Goal: Transaction & Acquisition: Purchase product/service

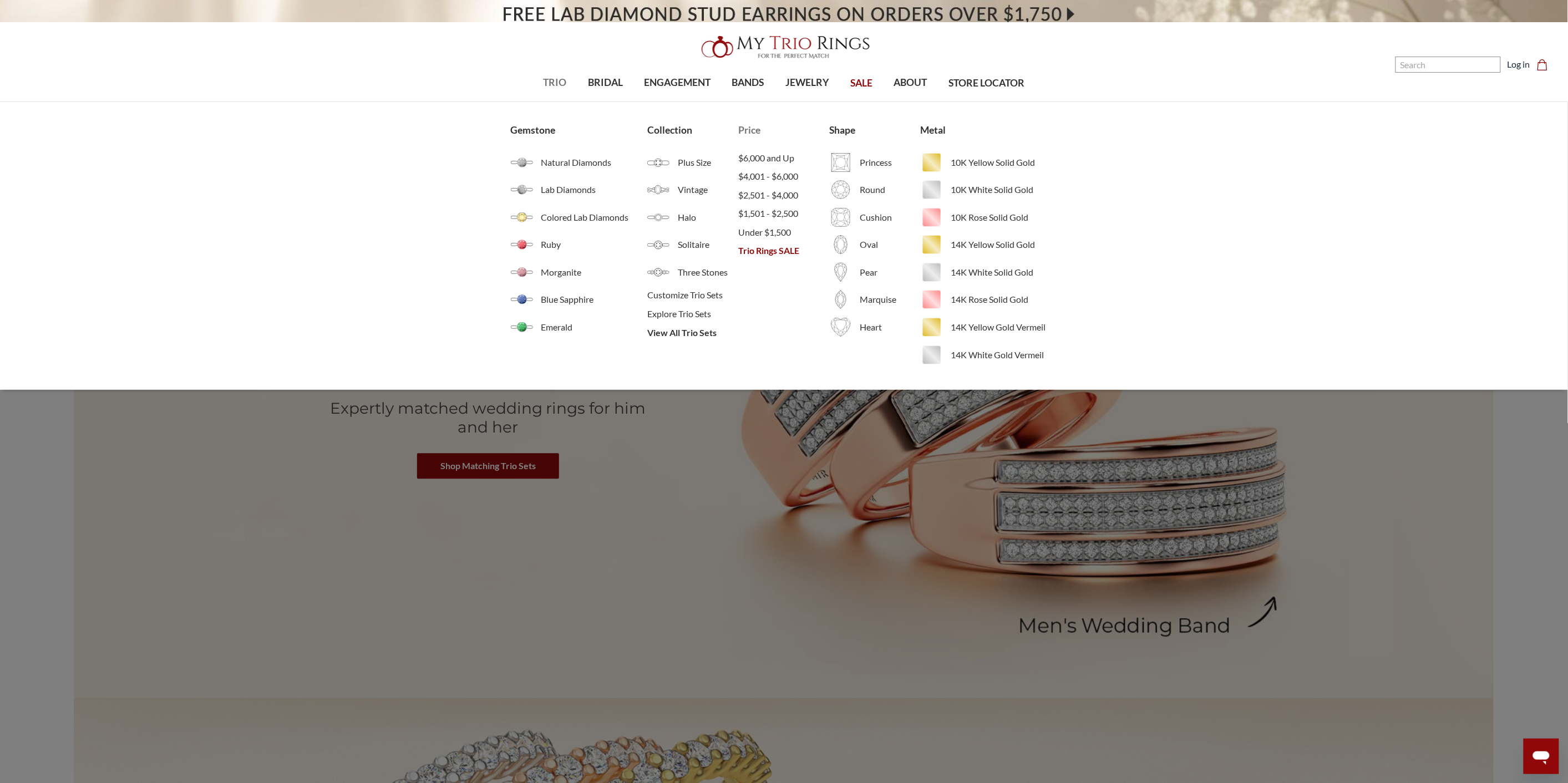
click at [771, 247] on span "Trio Rings SALE" at bounding box center [783, 250] width 91 height 13
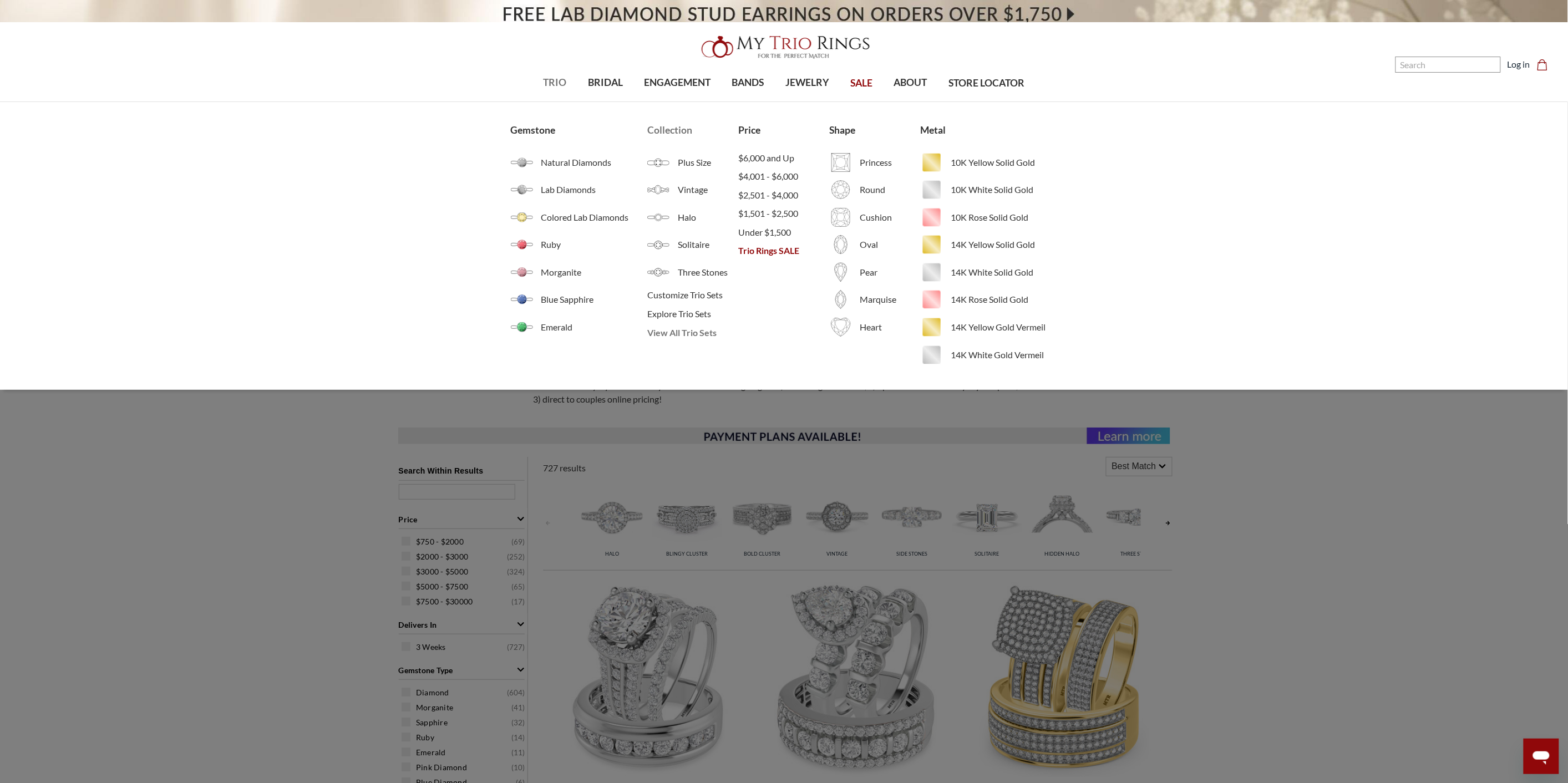
click at [694, 329] on span "View All Trio Sets" at bounding box center [692, 332] width 91 height 13
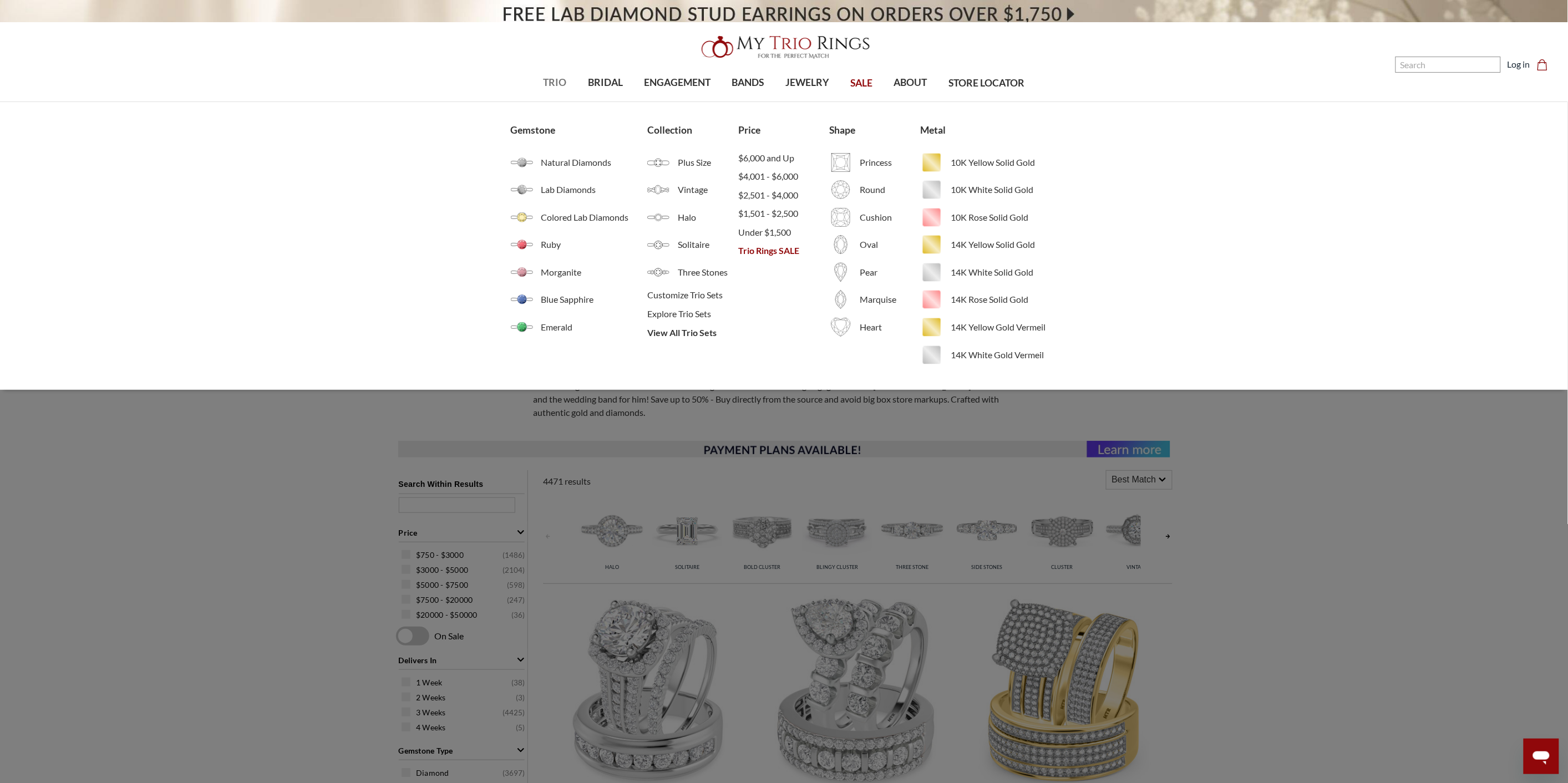
click at [552, 80] on span "TRIO" at bounding box center [555, 82] width 24 height 14
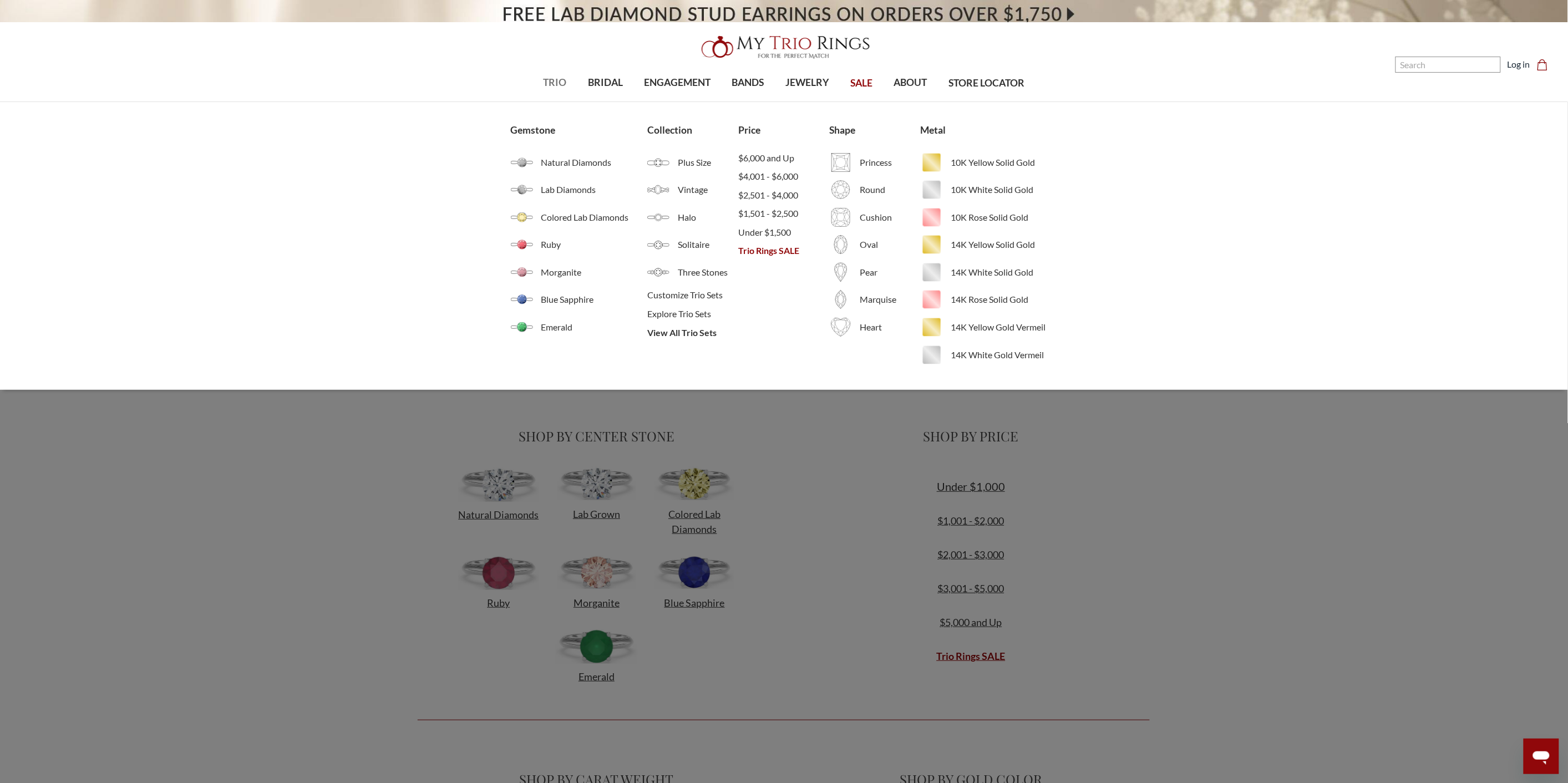
click at [544, 76] on span "TRIO" at bounding box center [555, 82] width 24 height 14
click at [689, 330] on span "View All Trio Sets" at bounding box center [692, 332] width 91 height 13
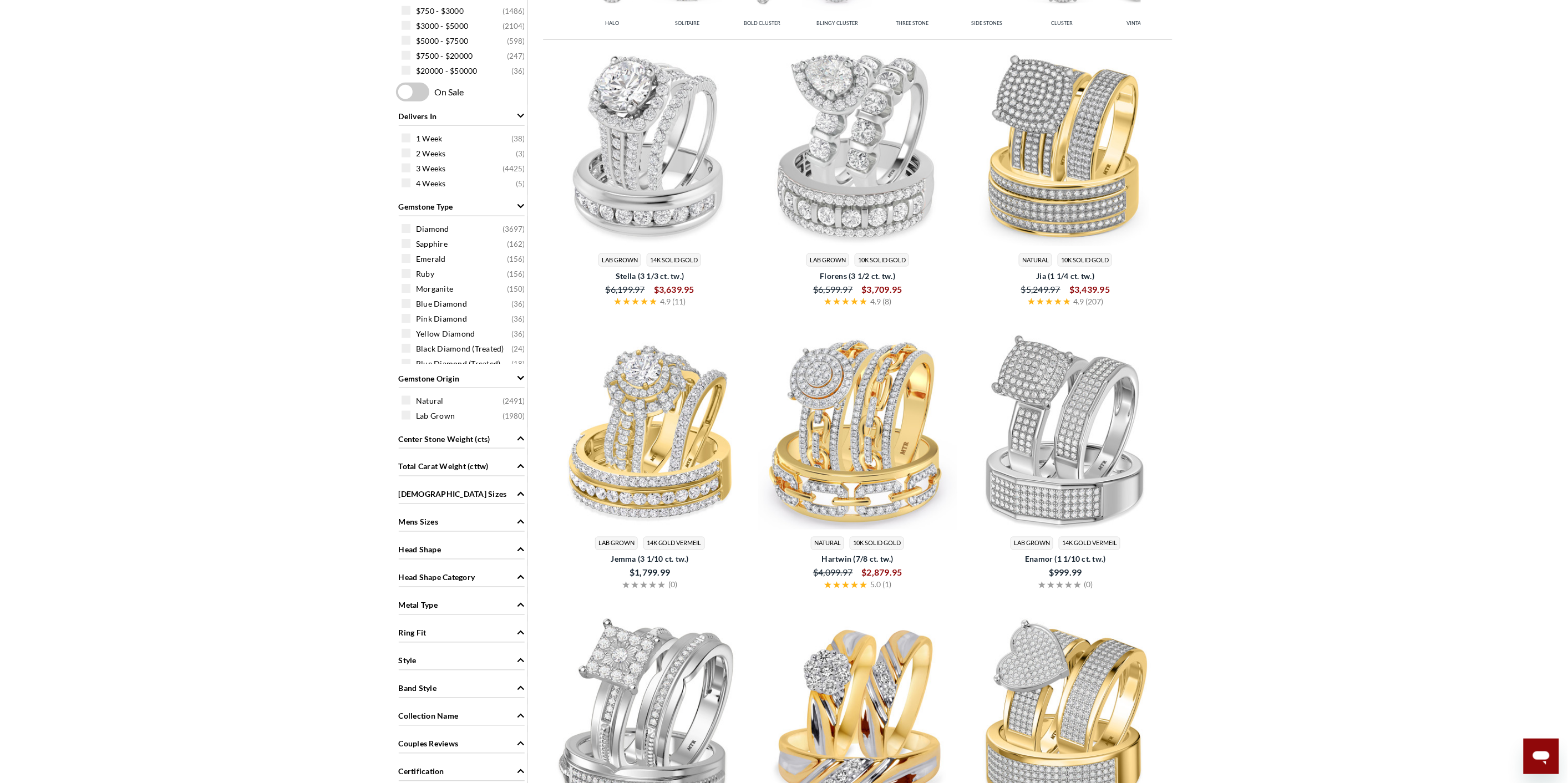
scroll to position [985, 0]
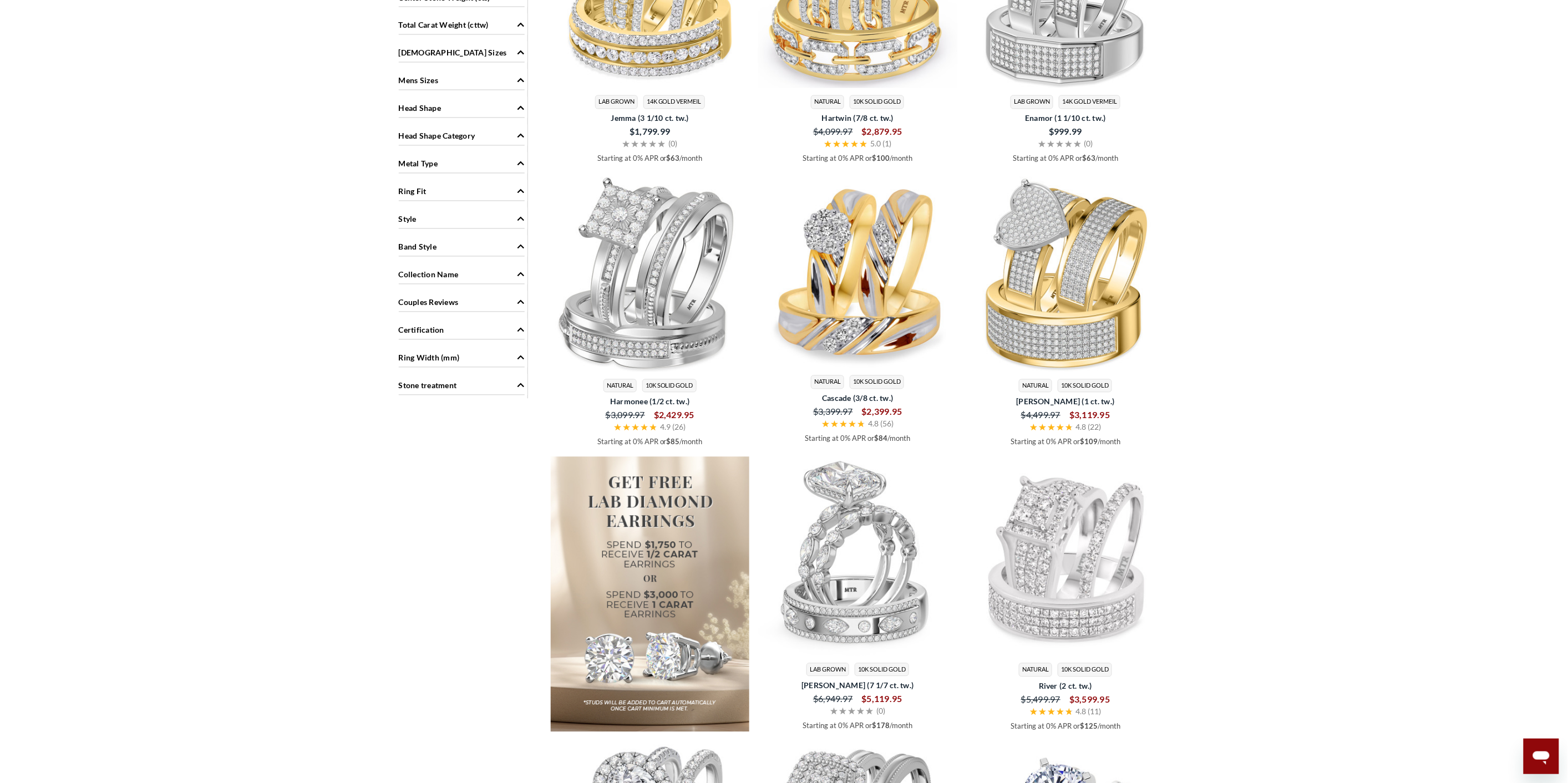
click at [498, 218] on div "Style" at bounding box center [461, 219] width 126 height 21
click at [402, 274] on span at bounding box center [406, 270] width 9 height 9
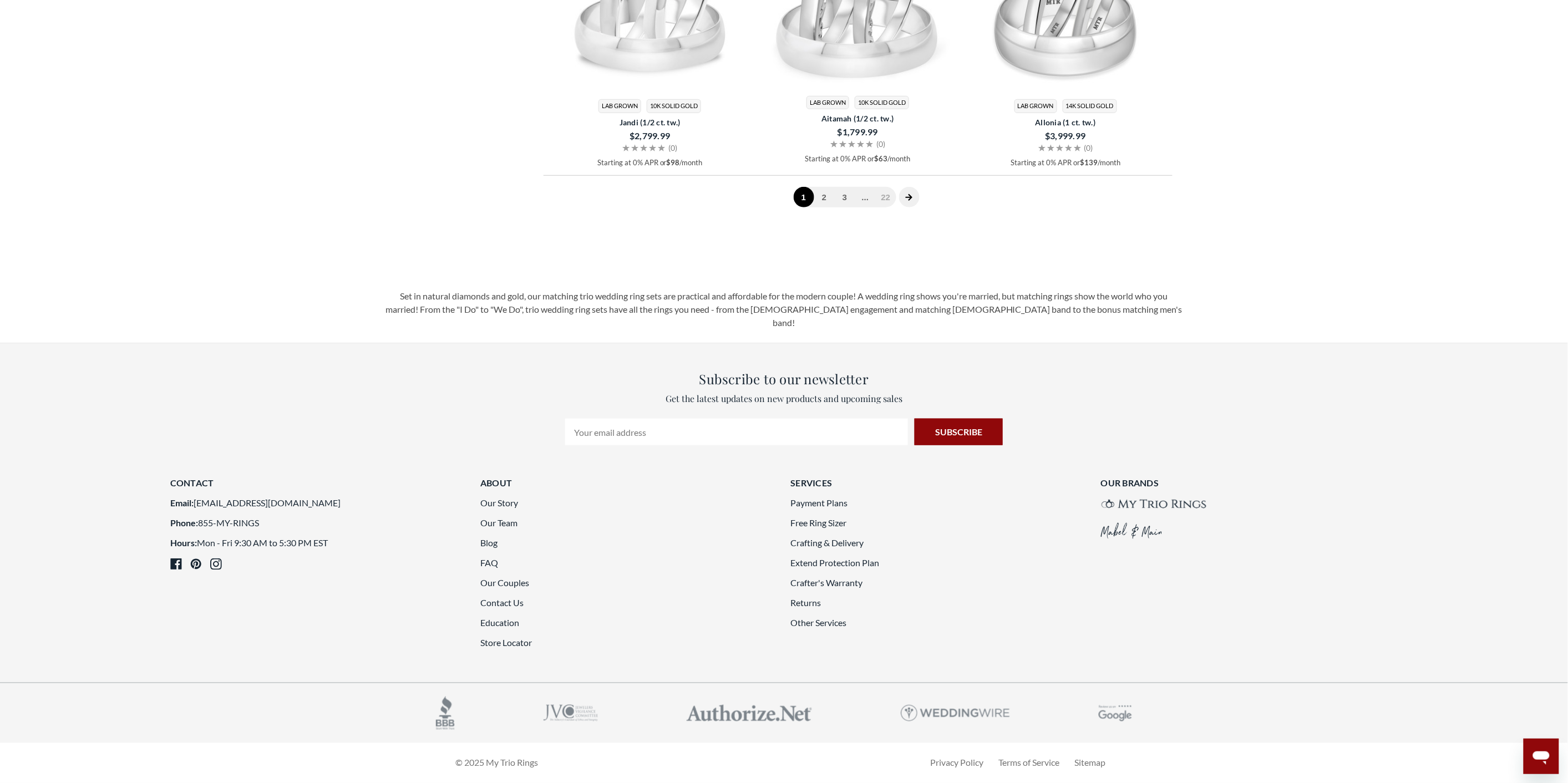
scroll to position [3257, 0]
click at [828, 207] on link "2" at bounding box center [824, 197] width 21 height 21
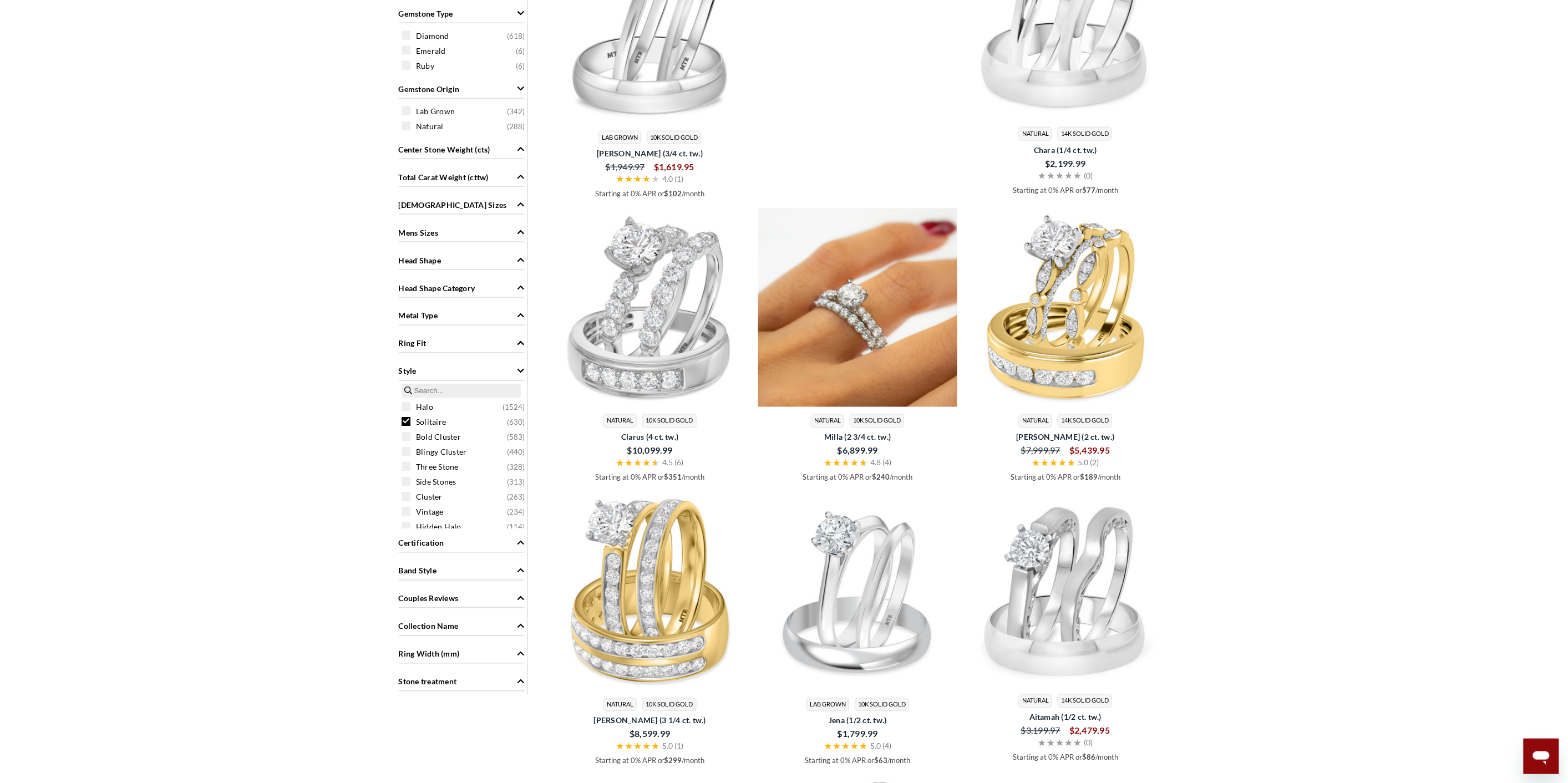
scroll to position [457, 0]
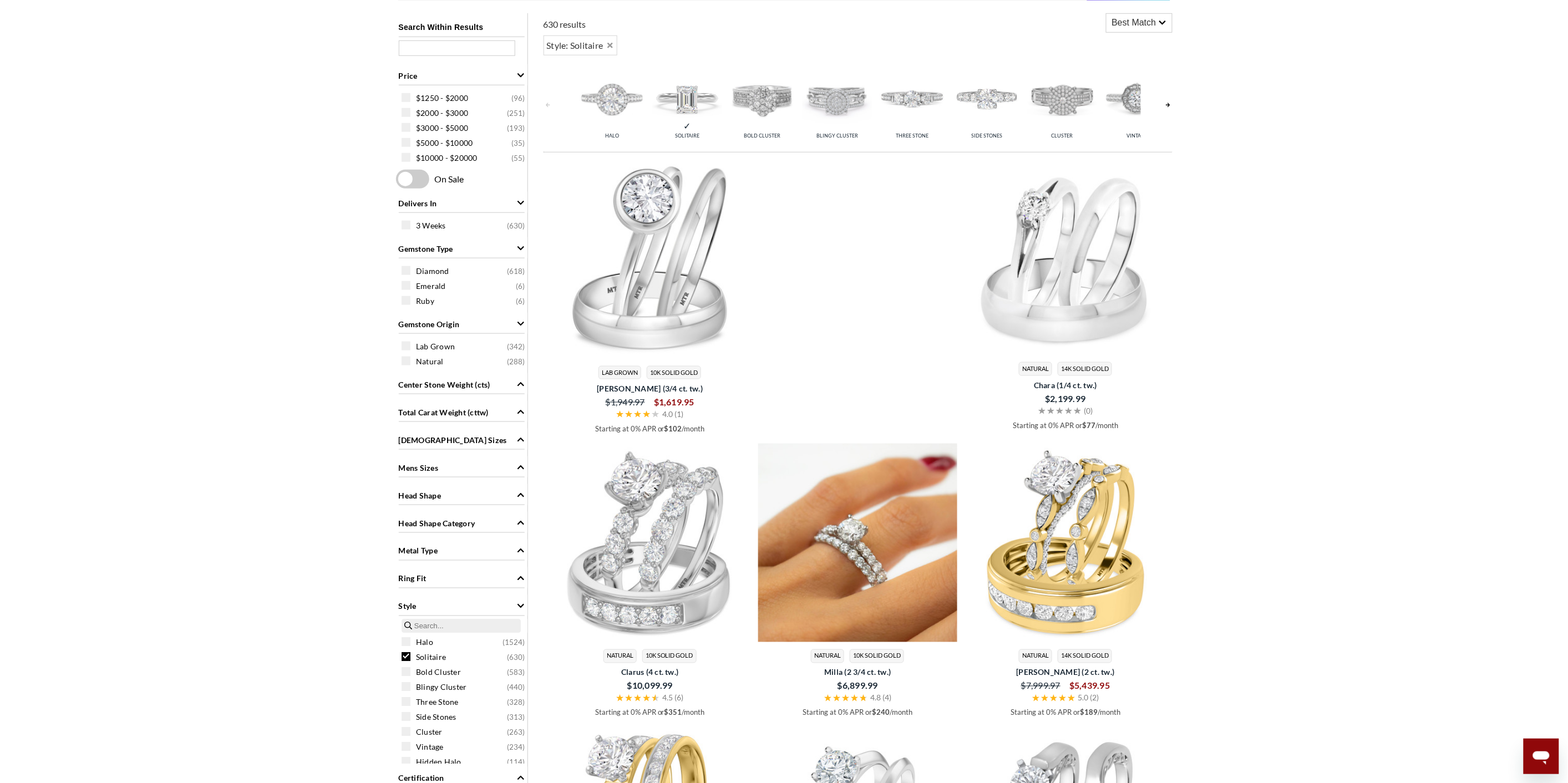
click at [892, 597] on img at bounding box center [857, 543] width 199 height 199
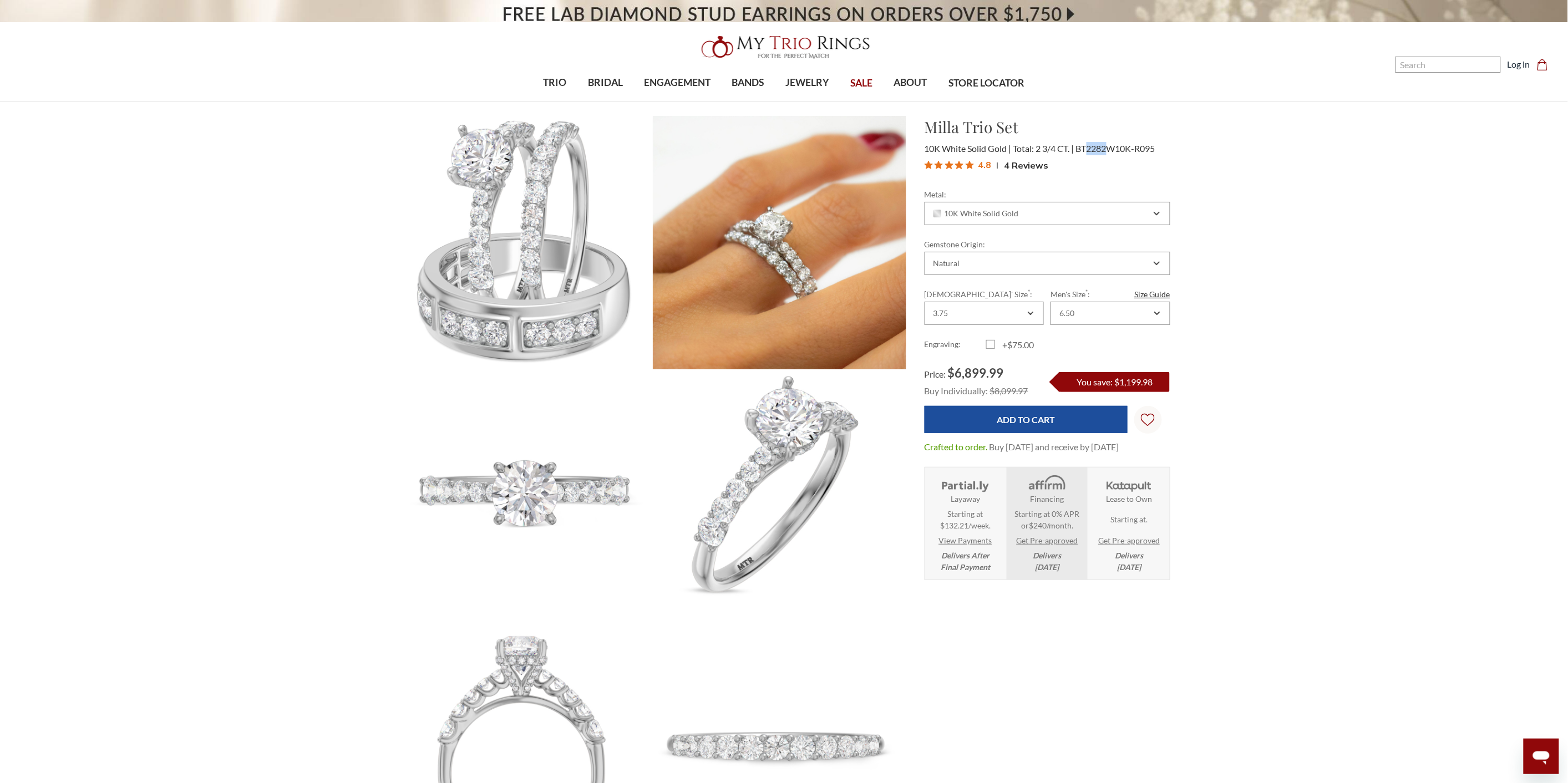
drag, startPoint x: 1089, startPoint y: 149, endPoint x: 1108, endPoint y: 151, distance: 19.1
click at [1108, 151] on span "BT2282W10K-R095" at bounding box center [1116, 149] width 79 height 11
copy span "2282"
click at [954, 120] on h1 "Milla Trio Set" at bounding box center [1047, 127] width 246 height 24
drag, startPoint x: 924, startPoint y: 120, endPoint x: 961, endPoint y: 130, distance: 38.3
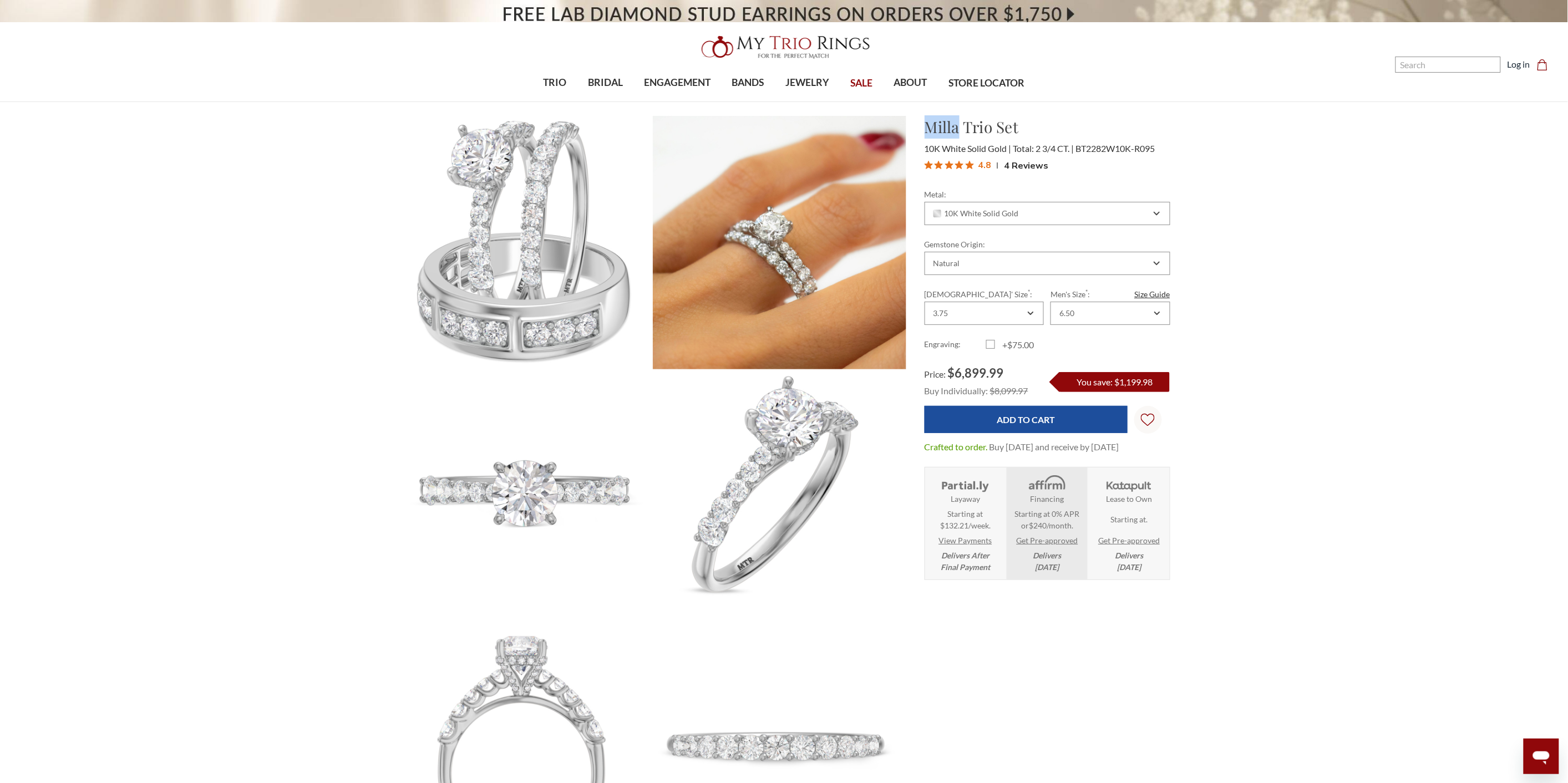
click at [961, 130] on h1 "Milla Trio Set" at bounding box center [1047, 127] width 246 height 24
copy h1 "Milla"
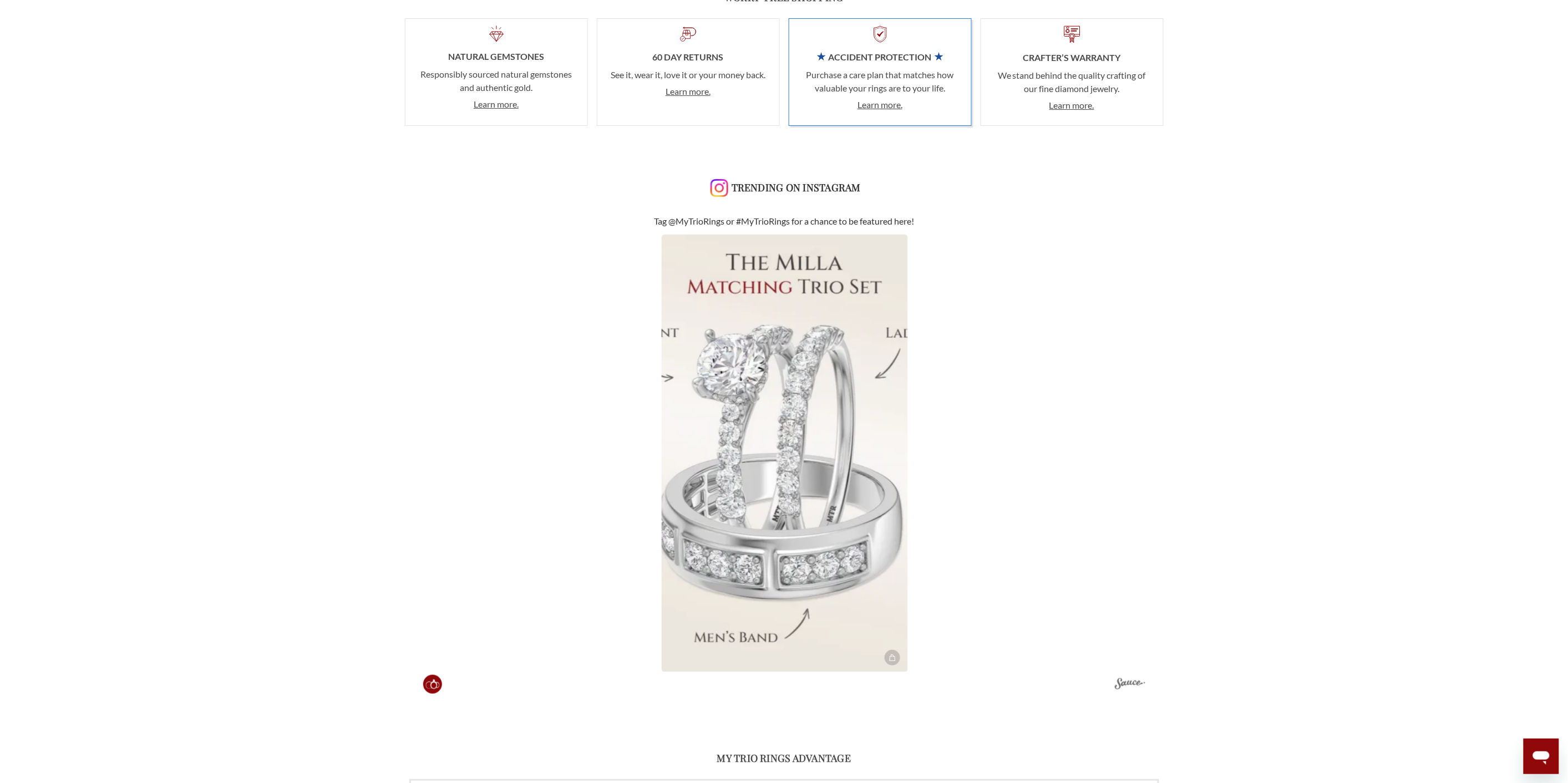
scroll to position [2464, 0]
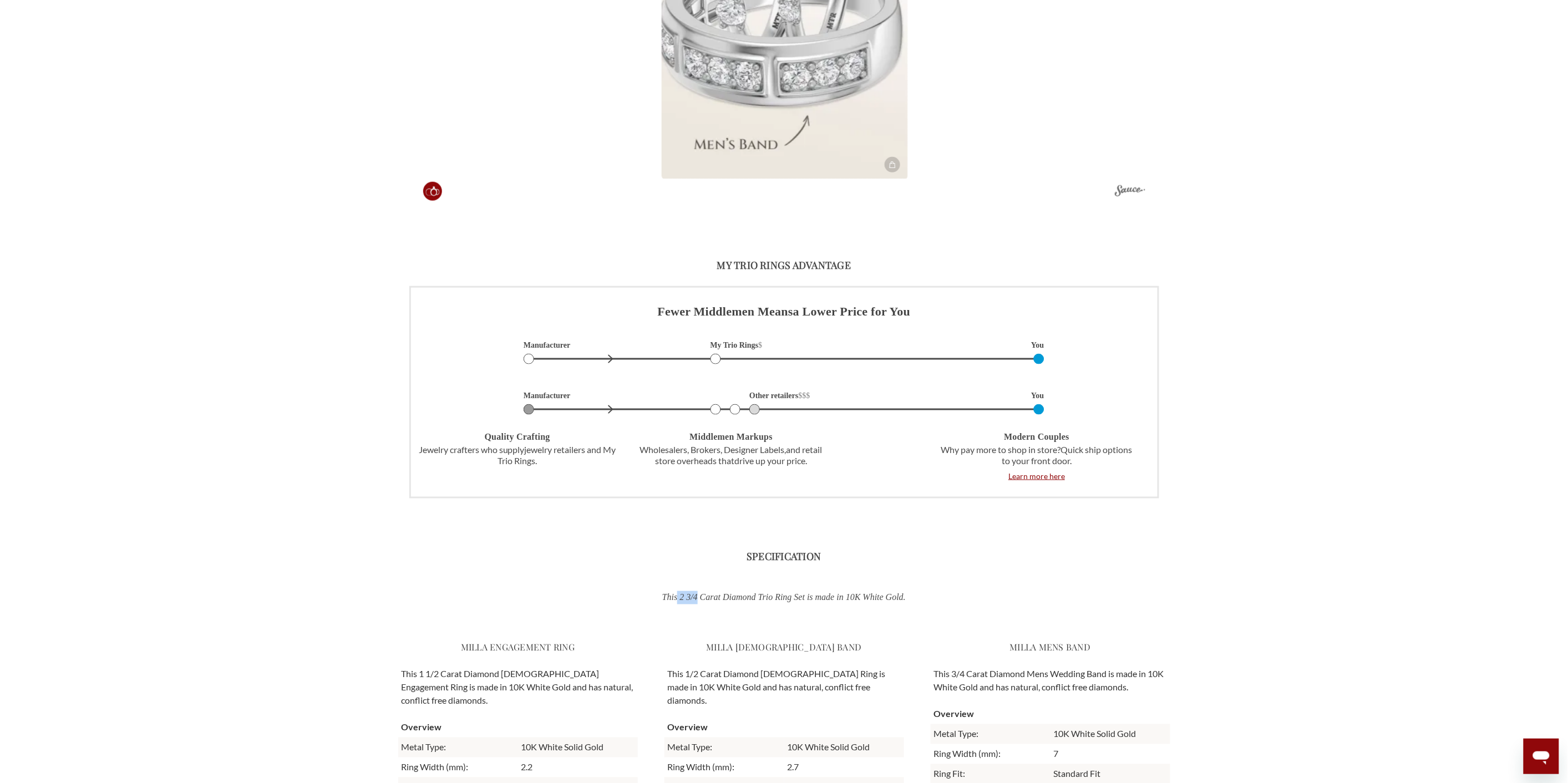
drag, startPoint x: 674, startPoint y: 598, endPoint x: 689, endPoint y: 601, distance: 15.3
click at [689, 601] on p "This 2 3/4 Carat Diamond Trio Ring Set is made in 10K White Gold." at bounding box center [784, 597] width 579 height 13
copy p "2 3/4"
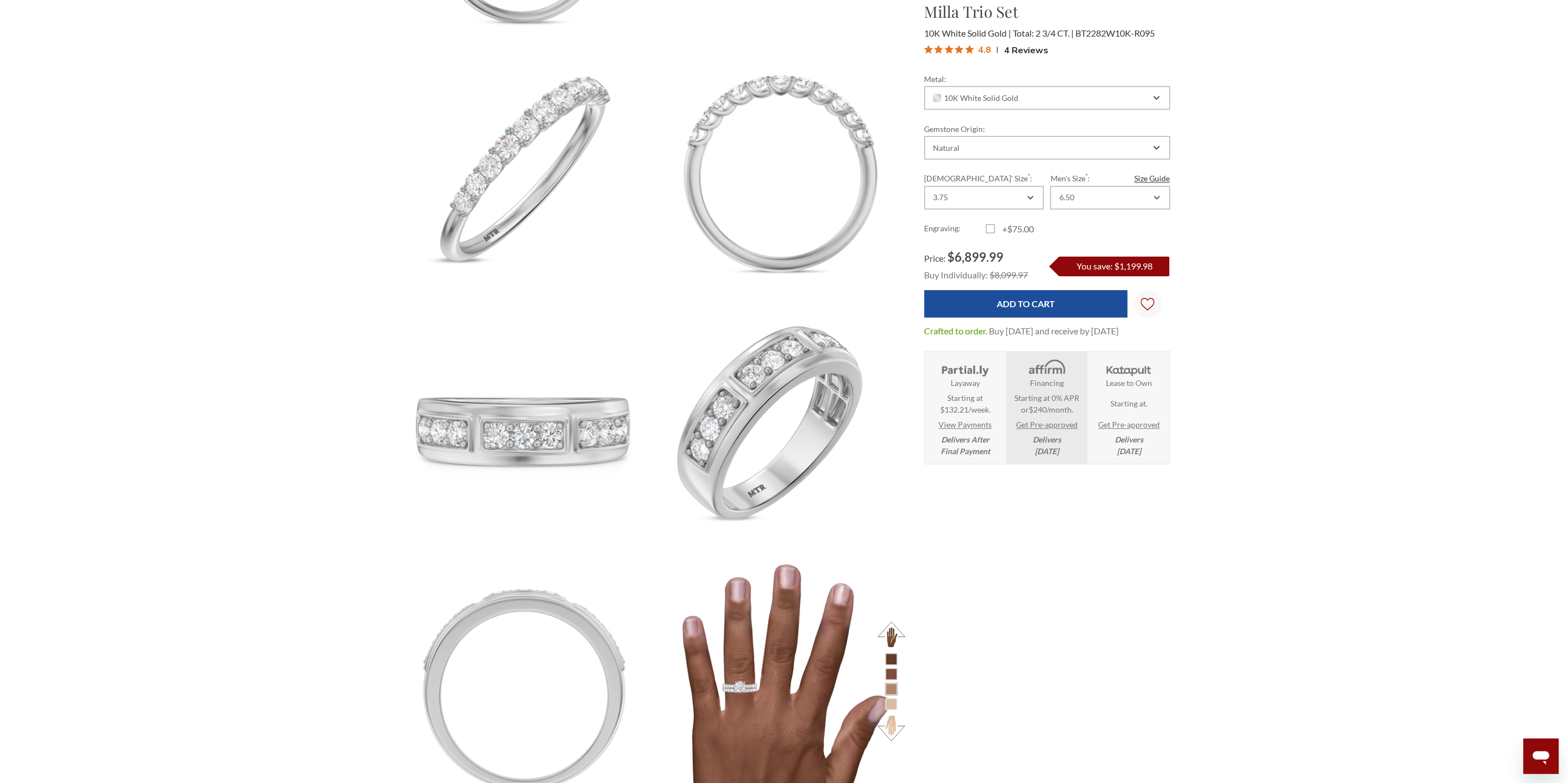
scroll to position [0, 0]
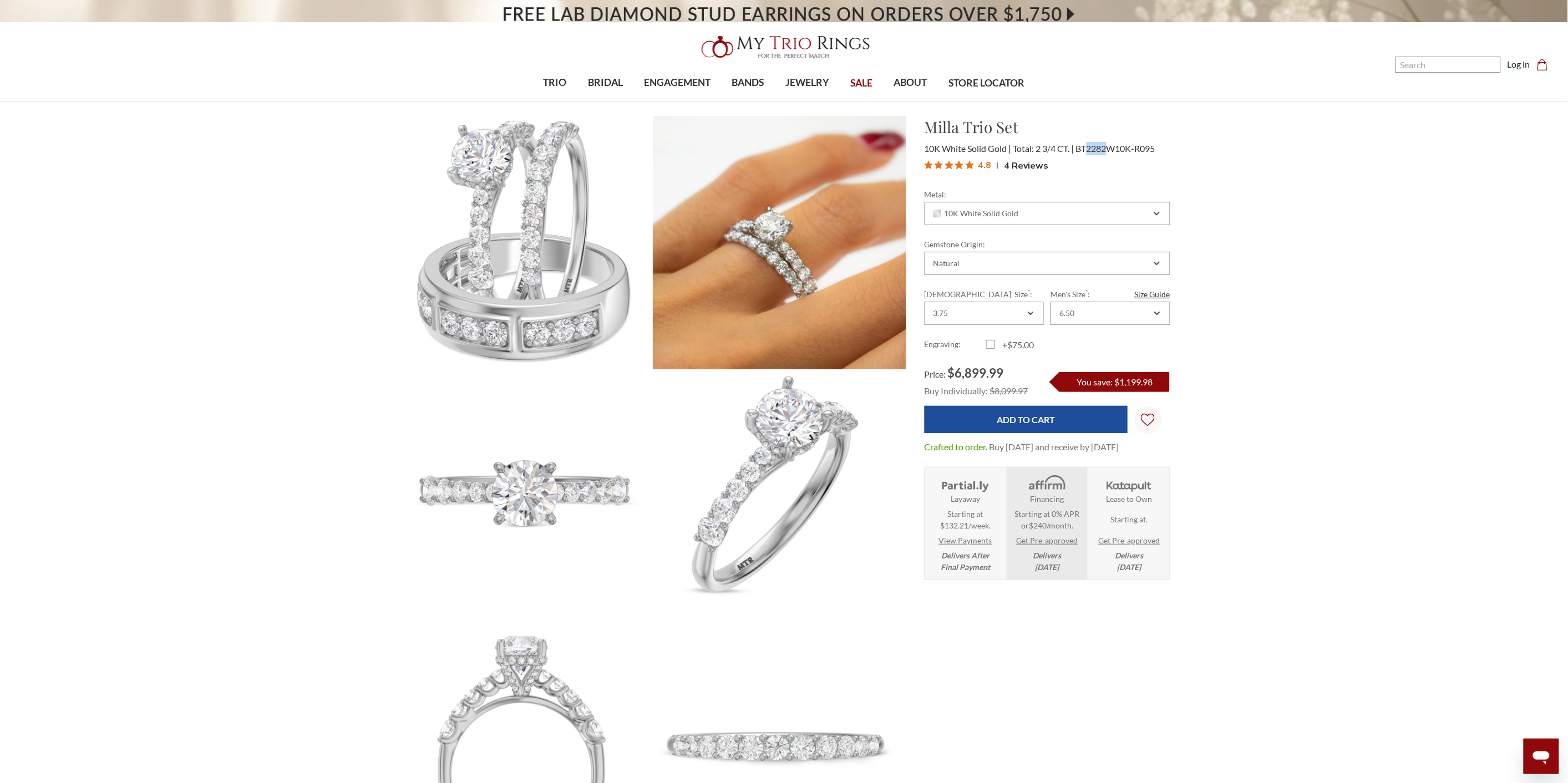
drag, startPoint x: 1096, startPoint y: 149, endPoint x: 1082, endPoint y: 312, distance: 163.6
click at [1108, 152] on span "BT2282W10K-R095" at bounding box center [1116, 149] width 79 height 11
copy span "2282"
click at [1116, 220] on div "10K White Solid Gold" at bounding box center [1047, 213] width 246 height 24
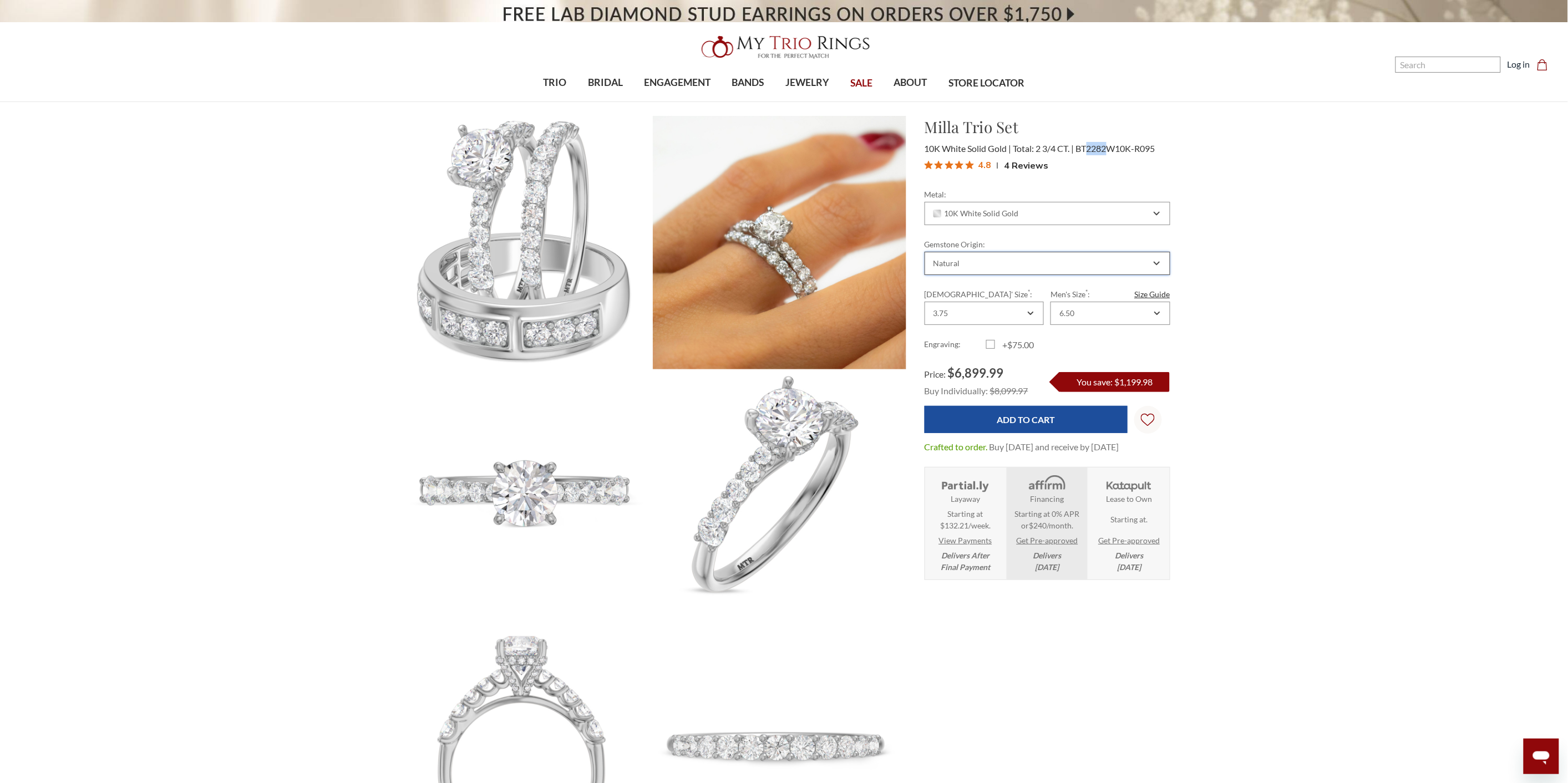
click at [1088, 262] on div "Natural" at bounding box center [1041, 264] width 219 height 9
click at [1040, 263] on div "Natural" at bounding box center [1041, 264] width 219 height 9
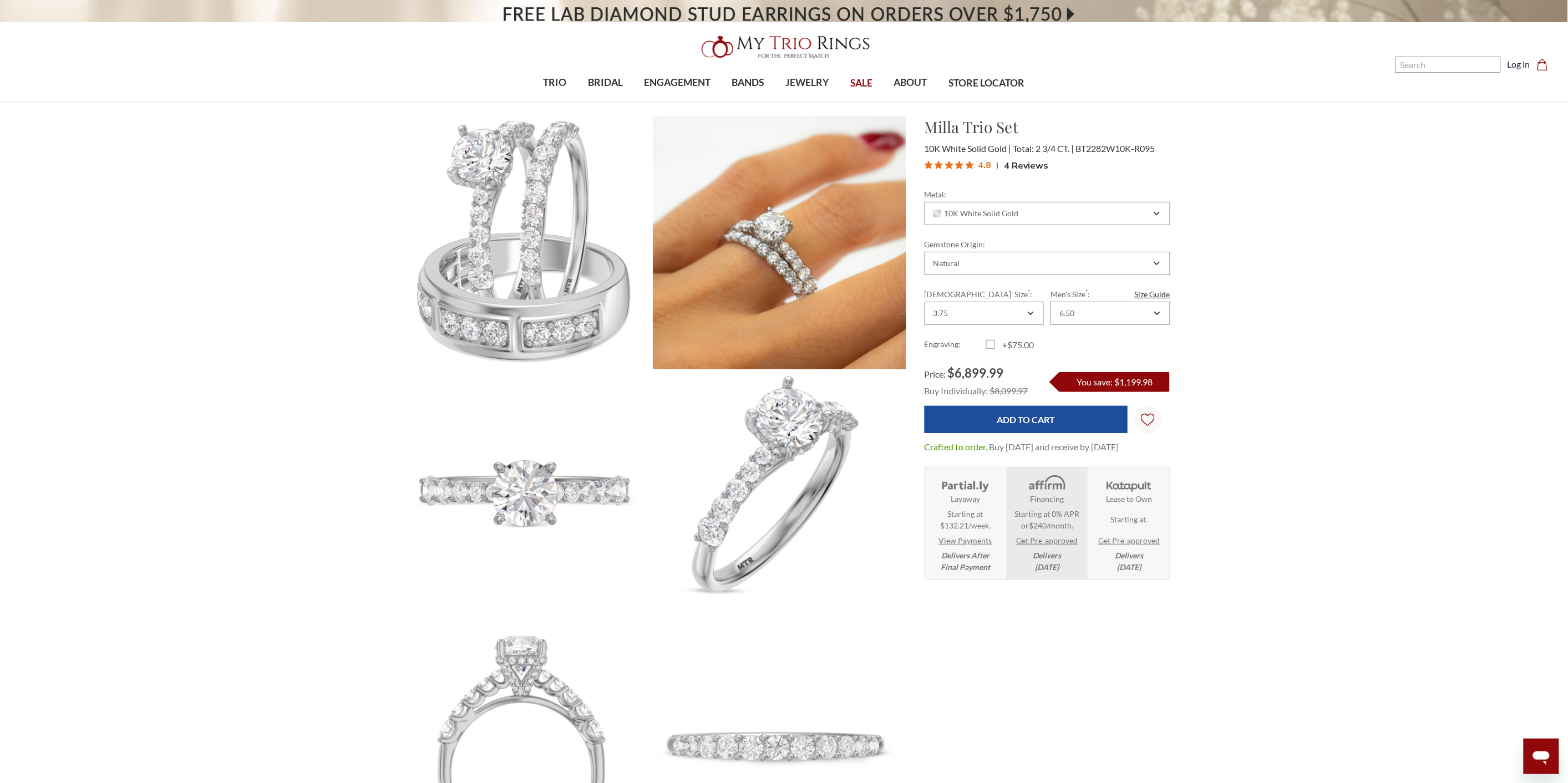
click at [1124, 322] on div "6.50" at bounding box center [1110, 313] width 119 height 24
click at [1071, 202] on div "10K White Solid Gold" at bounding box center [1047, 213] width 246 height 24
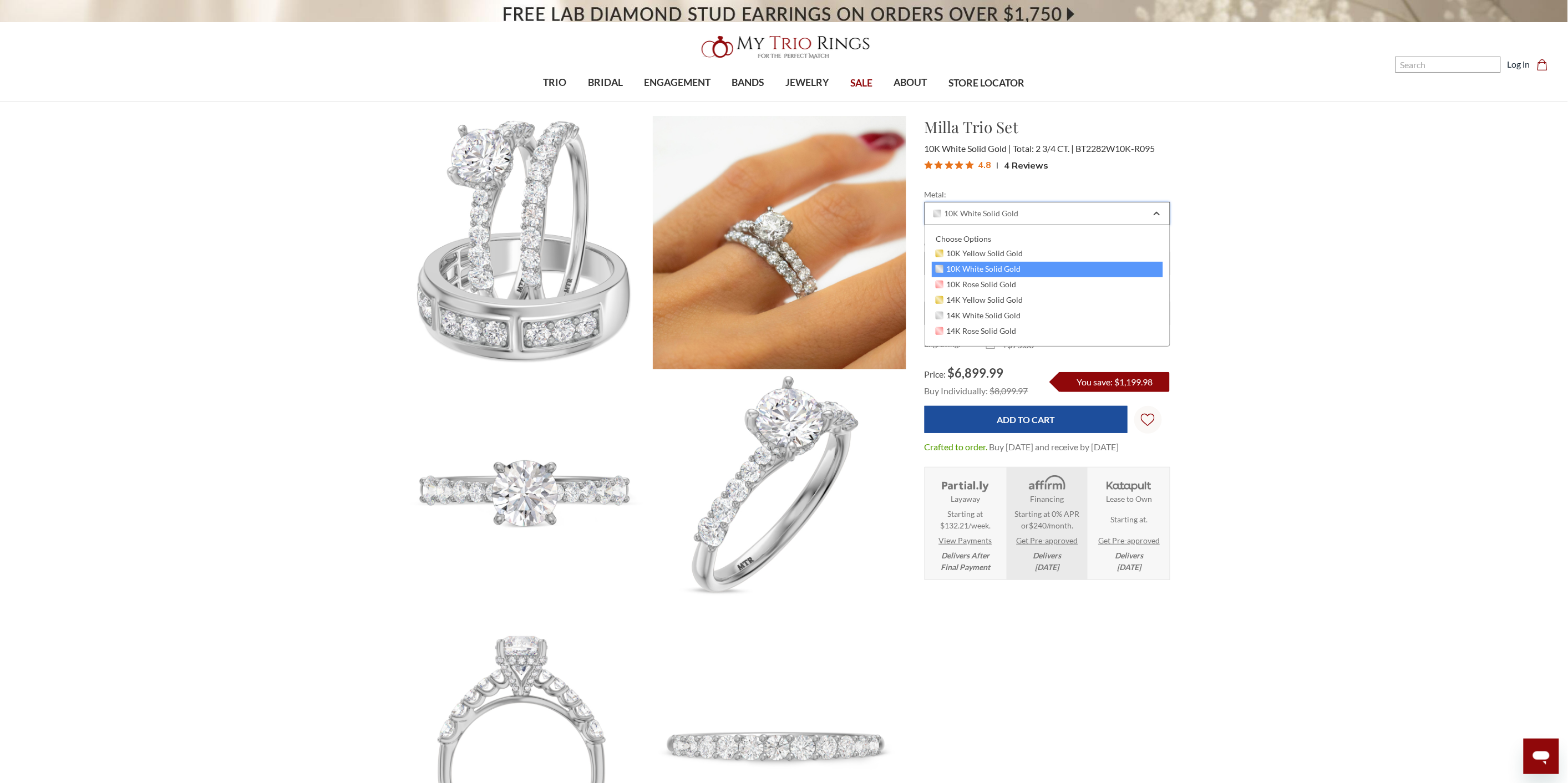
click at [1068, 204] on div "10K White Solid Gold" at bounding box center [1047, 213] width 246 height 24
click at [1105, 217] on div "10K White Solid Gold" at bounding box center [1041, 213] width 219 height 9
drag, startPoint x: 1310, startPoint y: 281, endPoint x: 1295, endPoint y: 253, distance: 31.8
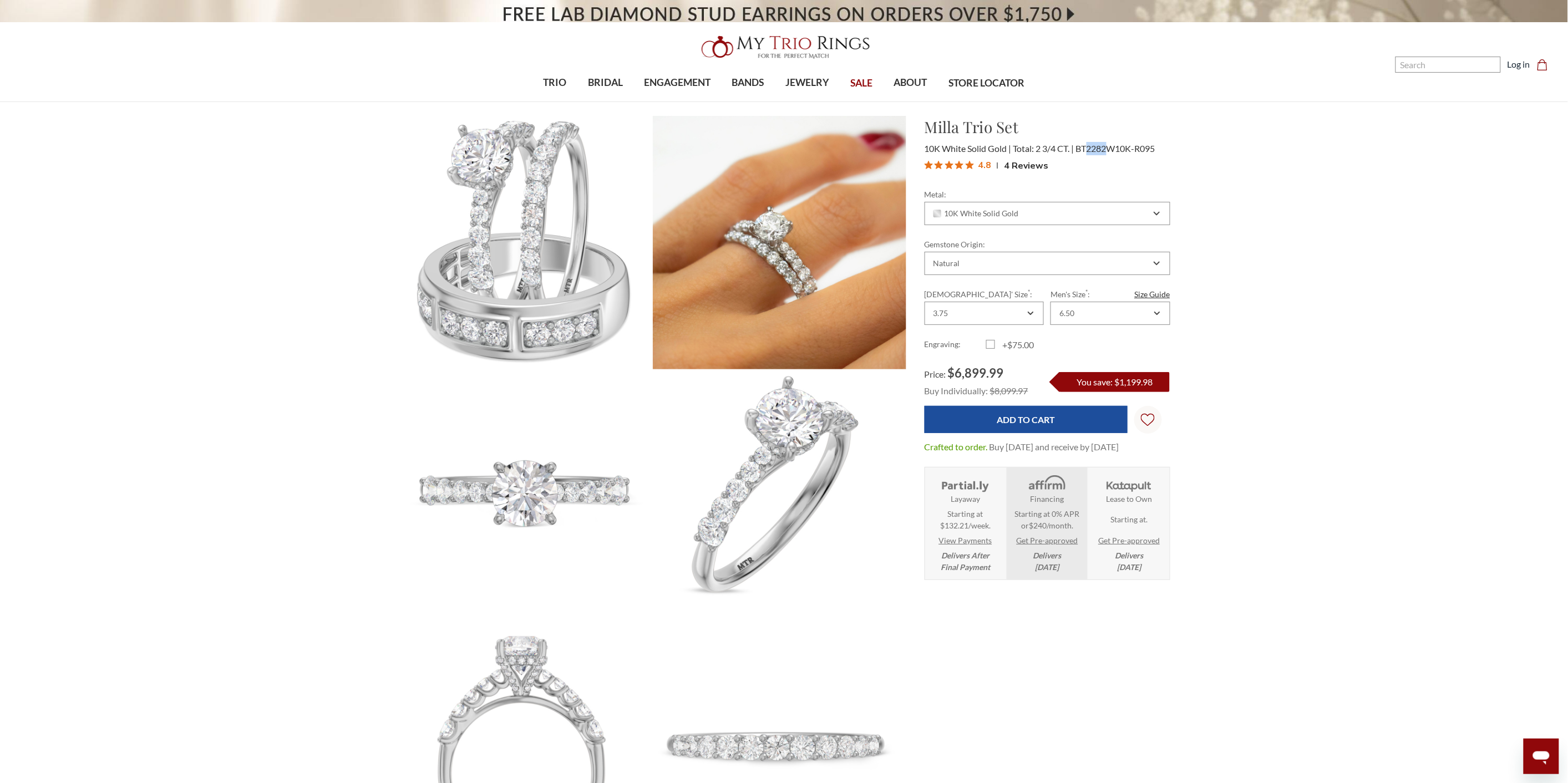
drag, startPoint x: 1089, startPoint y: 151, endPoint x: 1108, endPoint y: 152, distance: 19.0
click at [1108, 152] on span "BT2282W10K-R095" at bounding box center [1116, 149] width 79 height 11
copy span "2282"
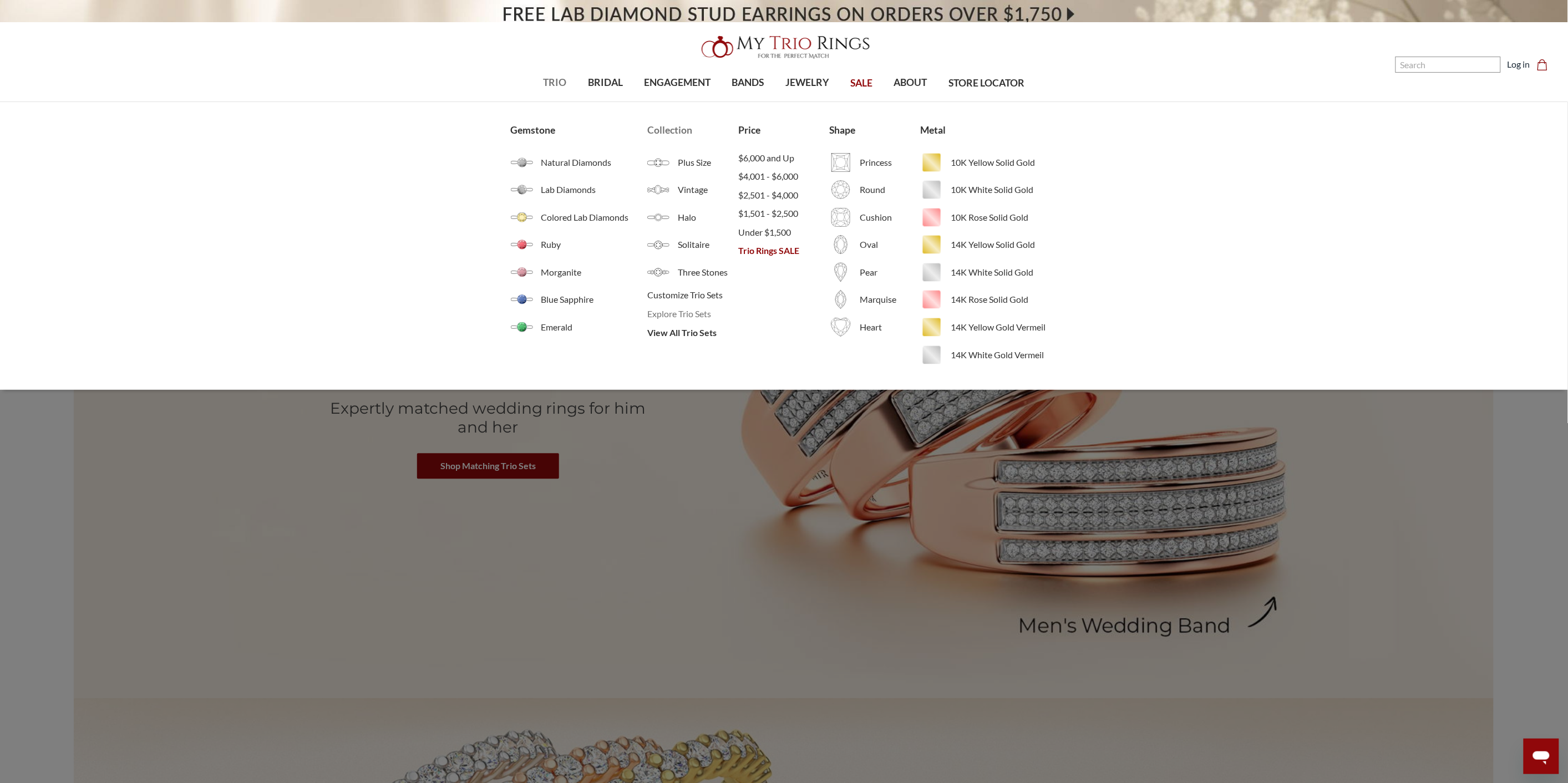
click at [688, 315] on span "Explore Trio Sets" at bounding box center [692, 313] width 91 height 13
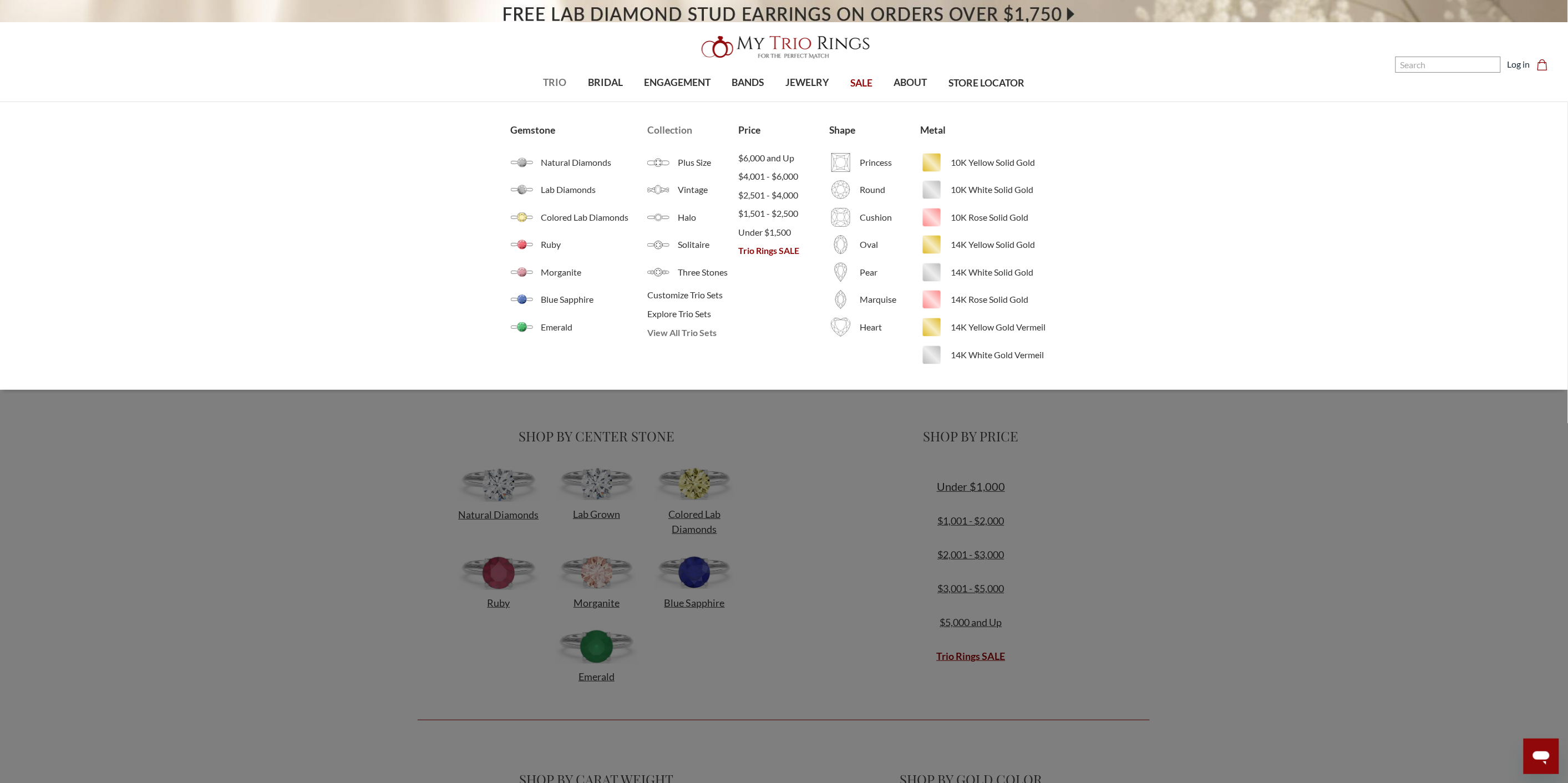
click at [712, 332] on span "View All Trio Sets" at bounding box center [692, 332] width 91 height 13
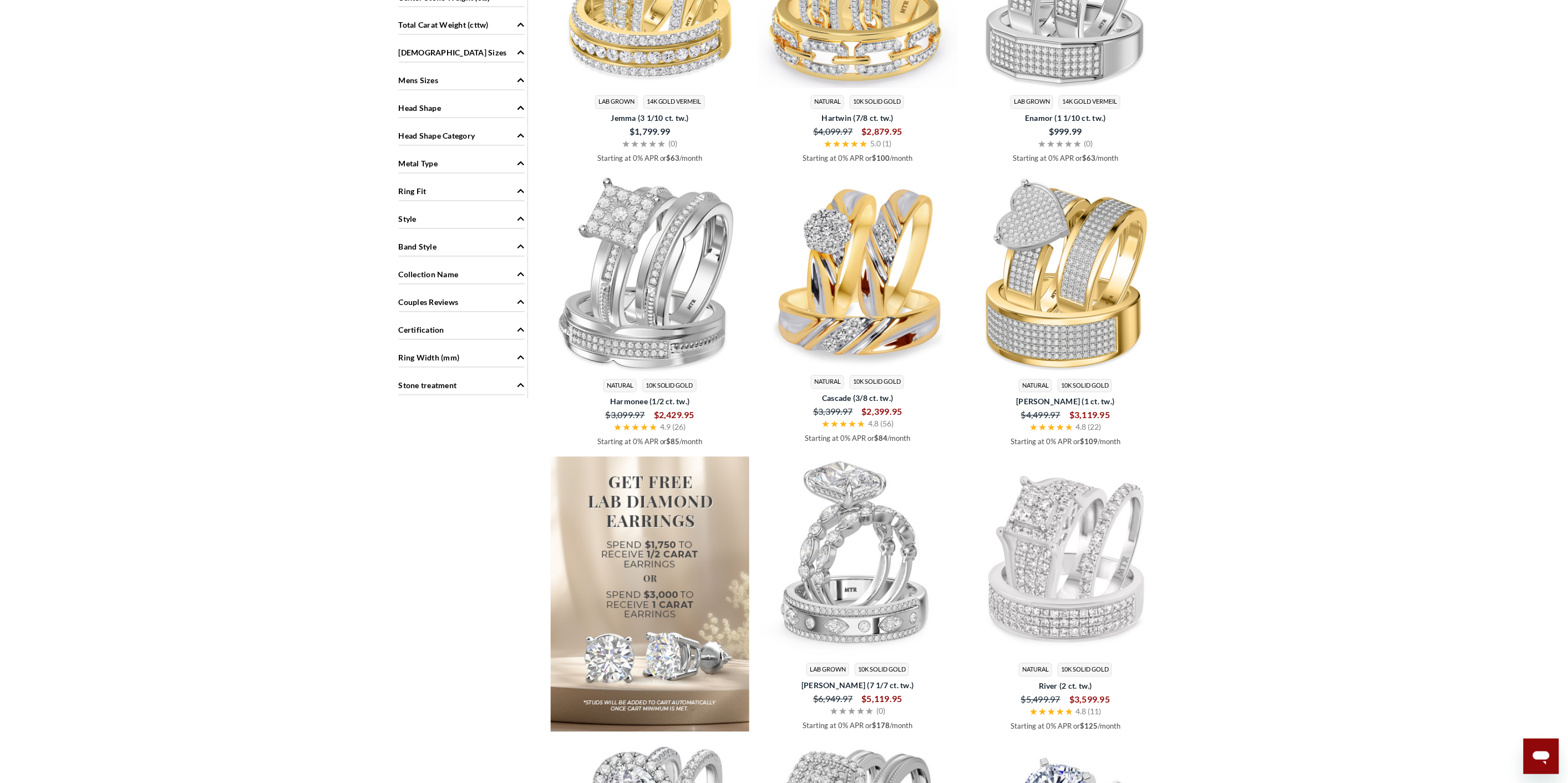
click at [496, 212] on div "Style" at bounding box center [461, 219] width 126 height 21
drag, startPoint x: 449, startPoint y: 271, endPoint x: 414, endPoint y: 274, distance: 35.1
click at [412, 274] on div "Solitaire ( 630 )" at bounding box center [464, 270] width 126 height 12
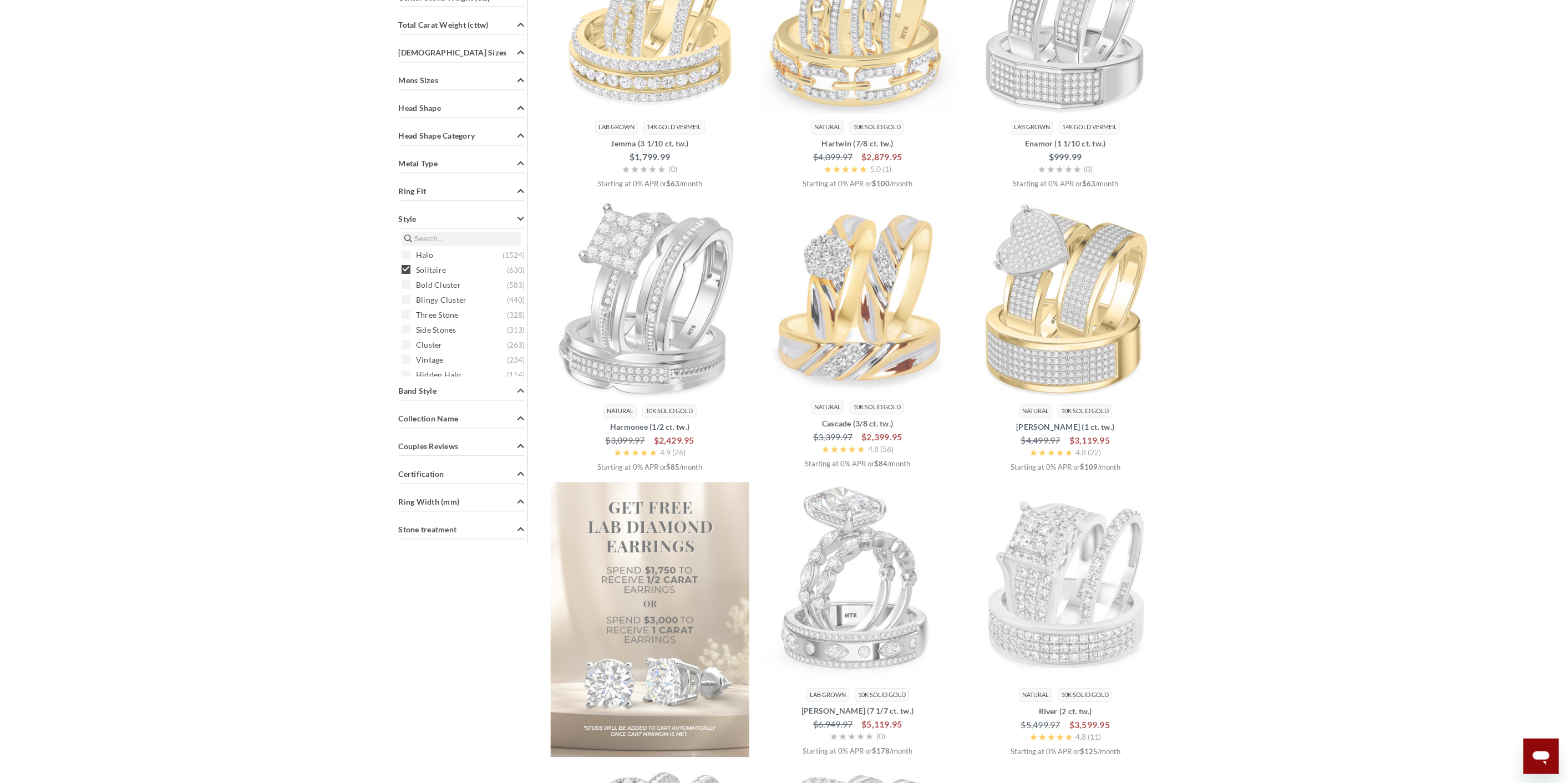
scroll to position [457, 0]
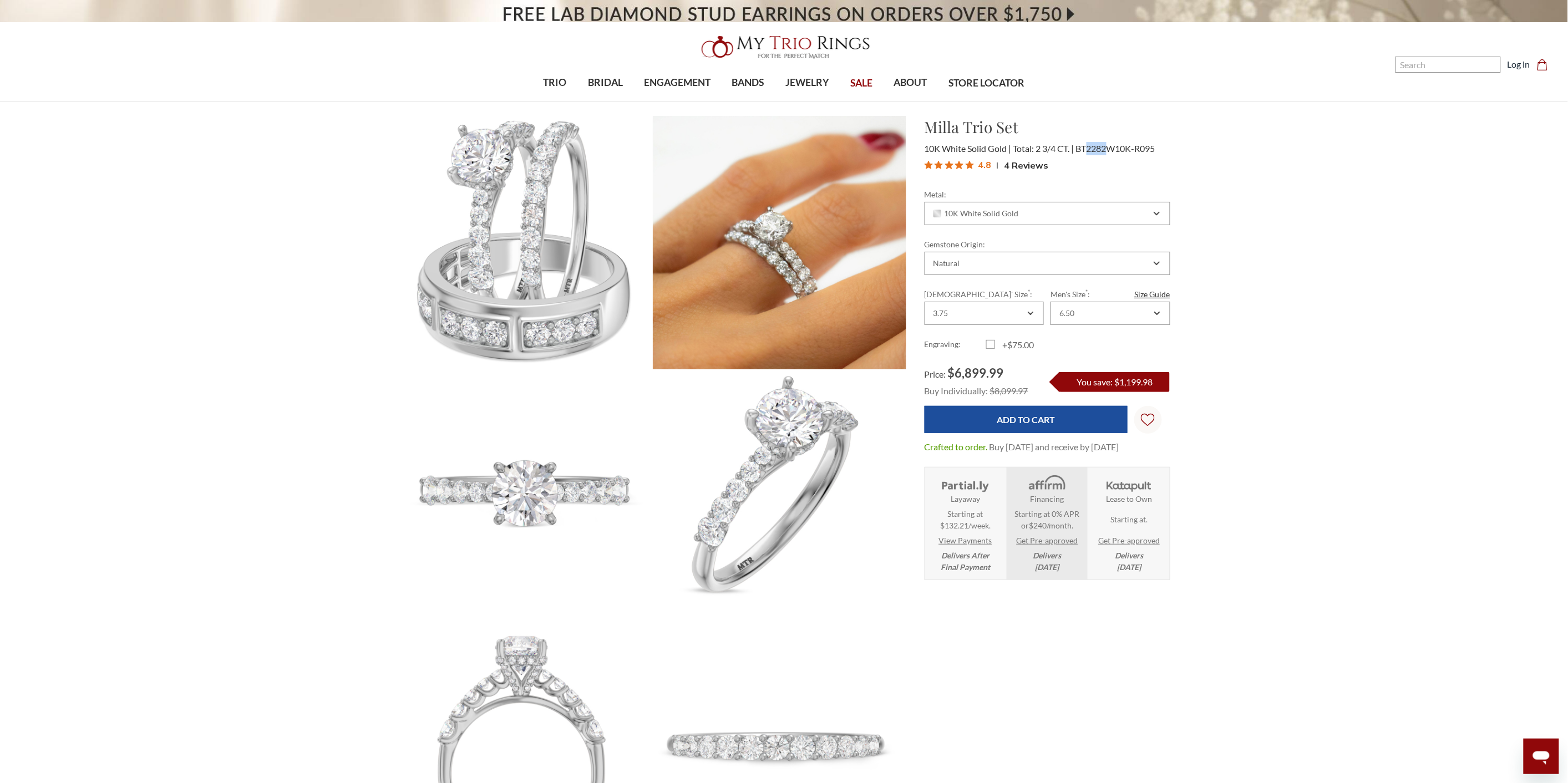
scroll to position [491, 763]
click at [763, 30] on img at bounding box center [784, 47] width 178 height 36
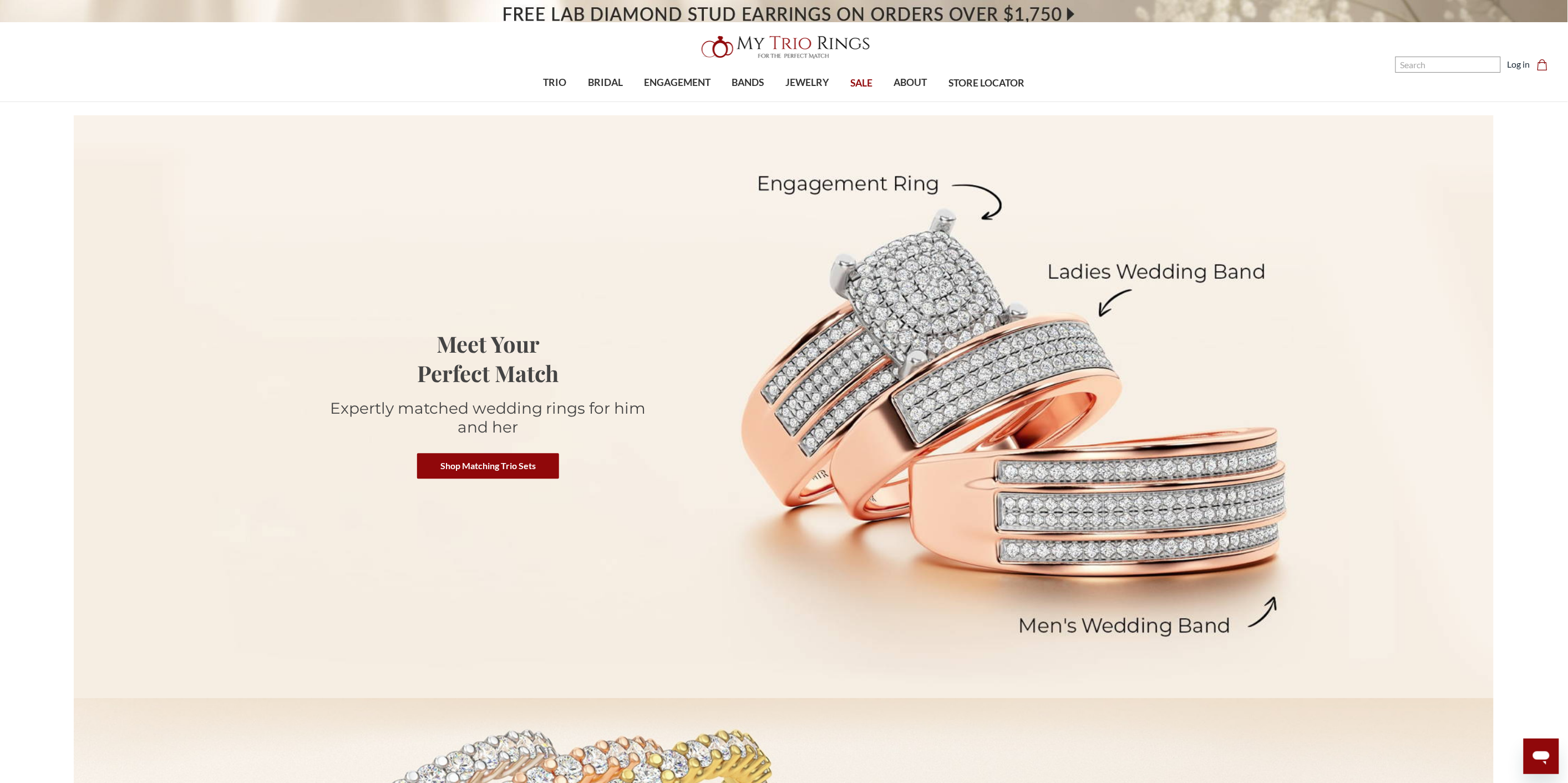
scroll to position [456, 1410]
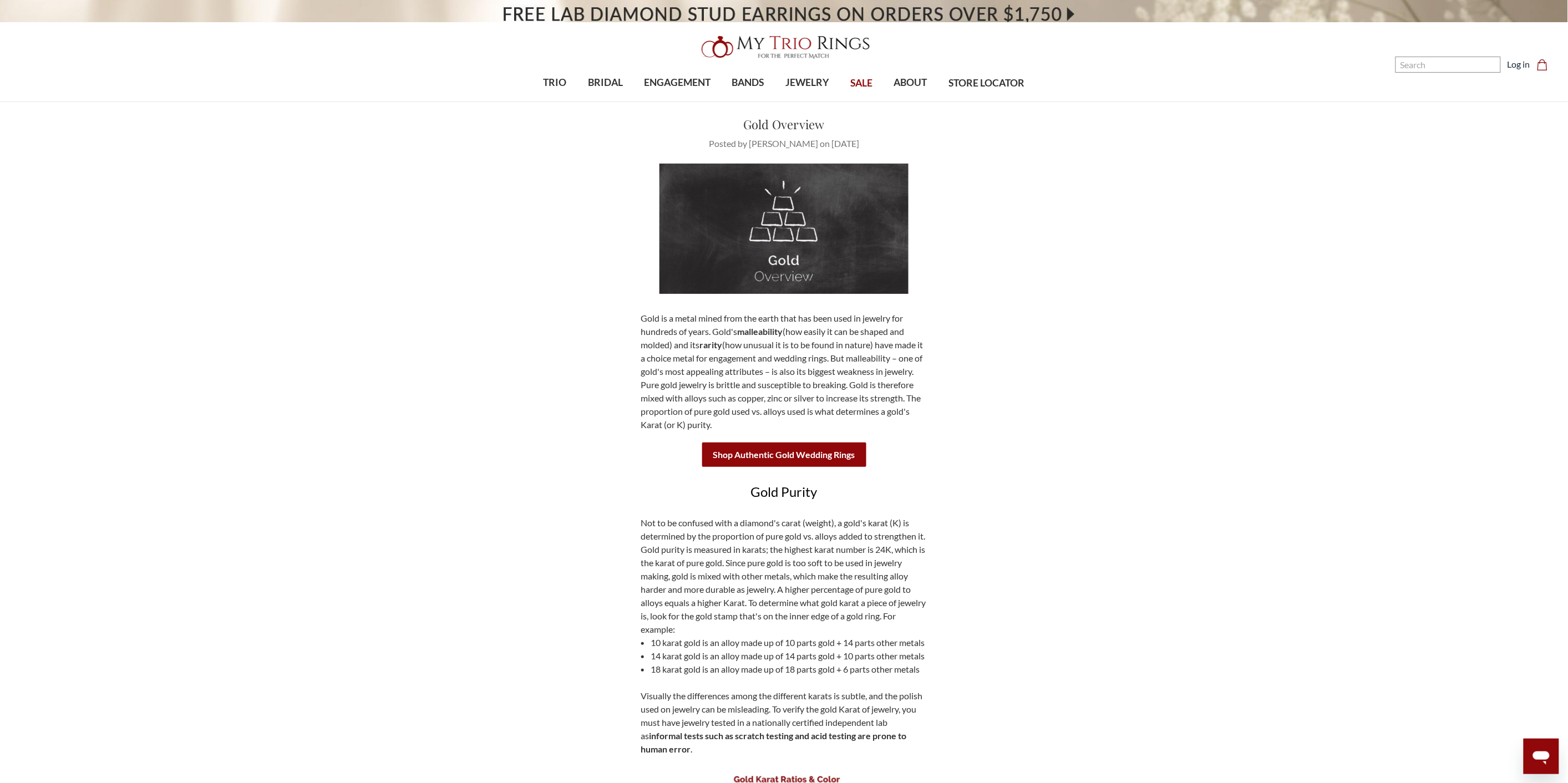
click at [1428, 76] on nav "Search Search Search Log in Cart Cart 0" at bounding box center [1396, 51] width 329 height 102
click at [1431, 66] on input "Search" at bounding box center [1448, 64] width 105 height 16
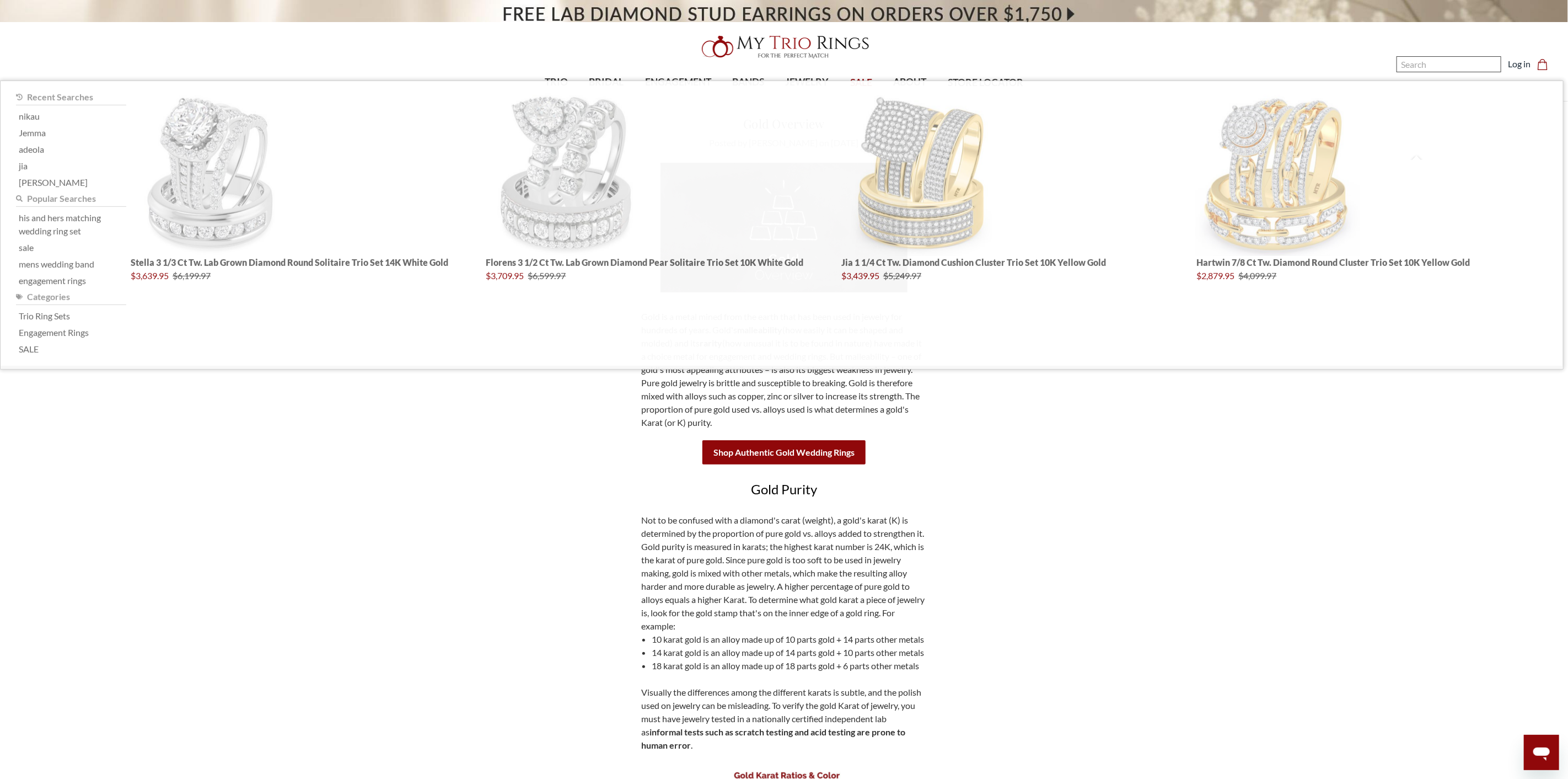
paste input "1406"
type input "1406"
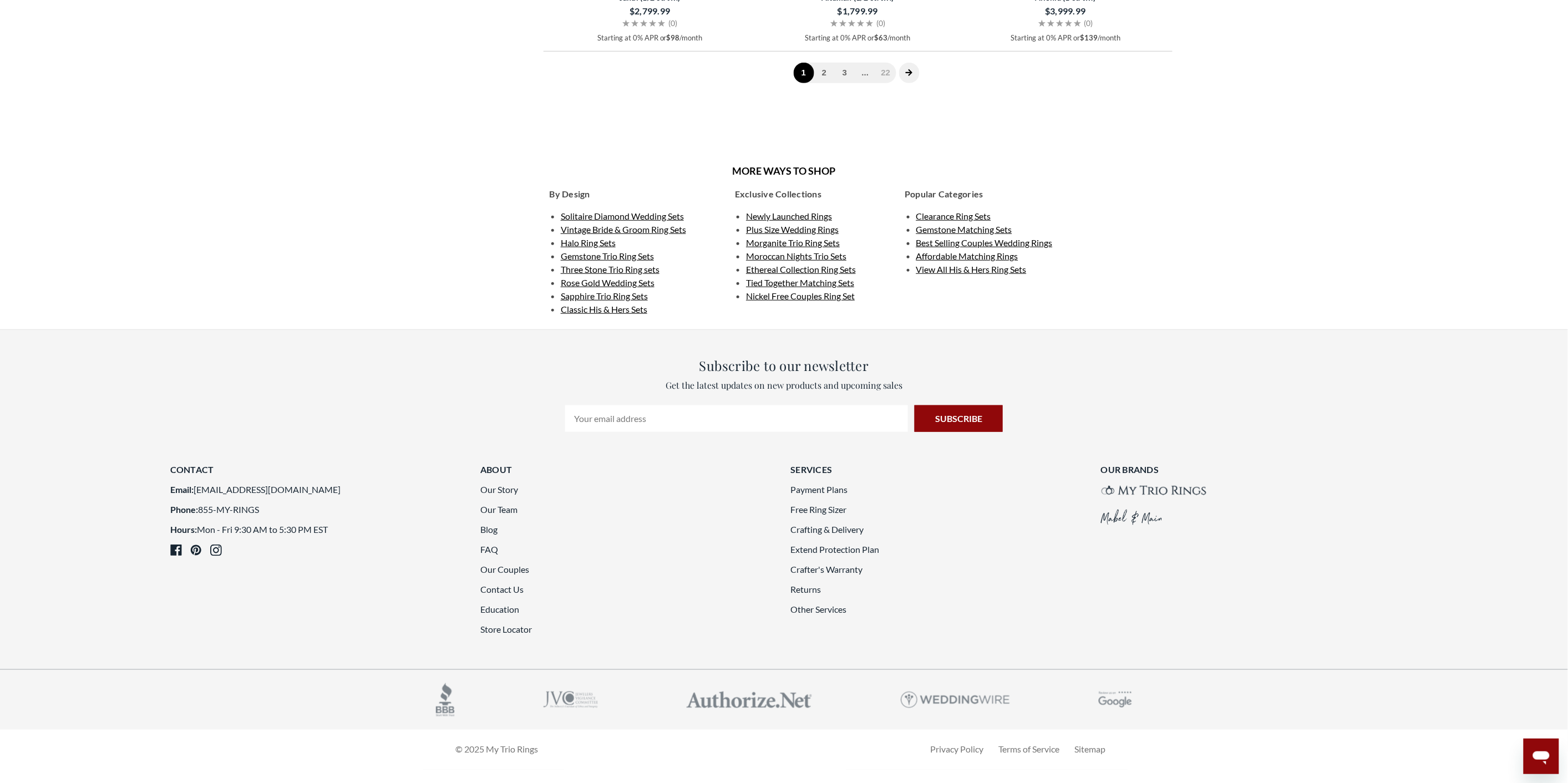
scroll to position [2902, 0]
click at [837, 83] on link "3" at bounding box center [844, 72] width 21 height 21
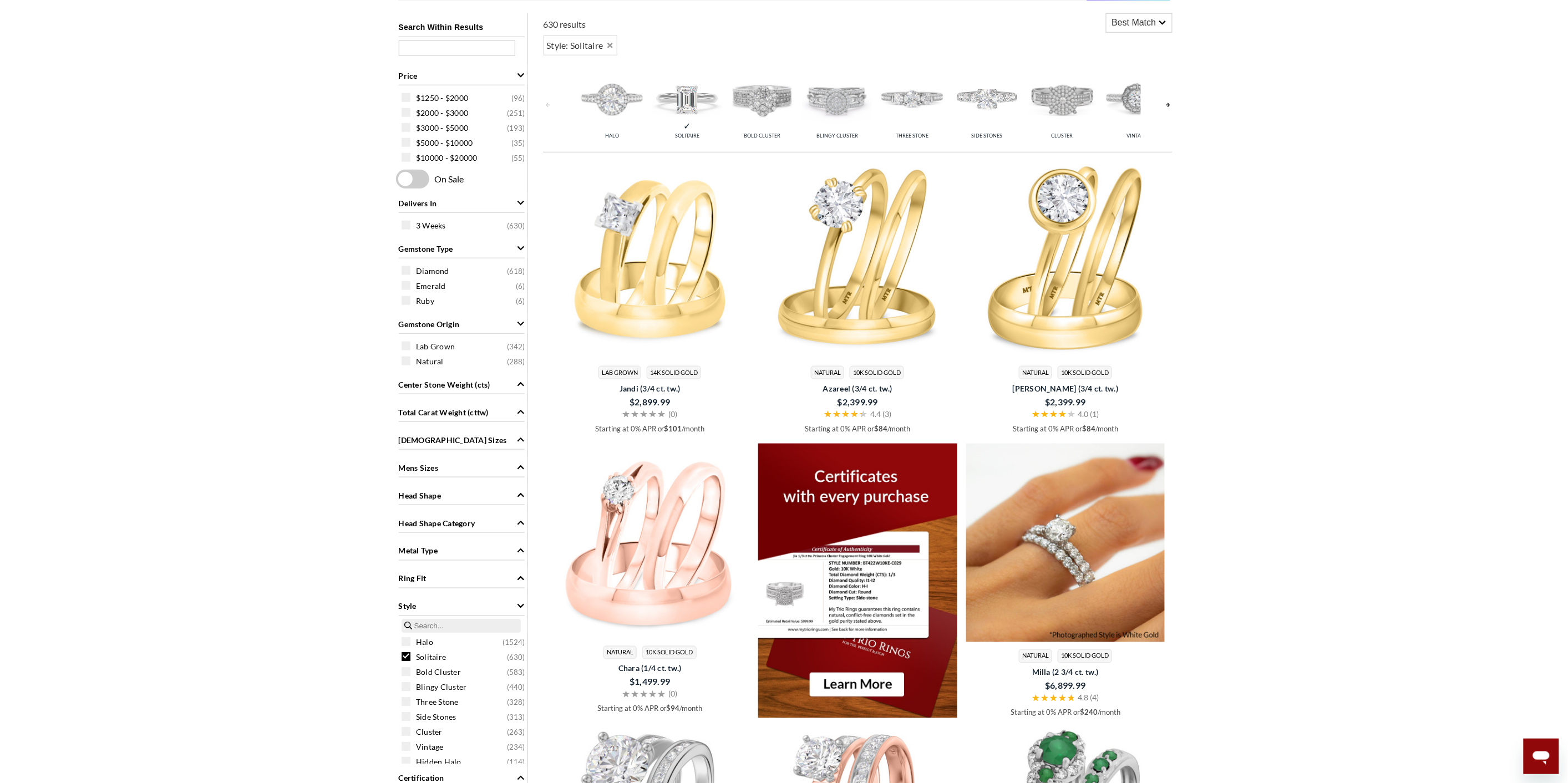
click at [1097, 550] on img at bounding box center [1065, 543] width 199 height 199
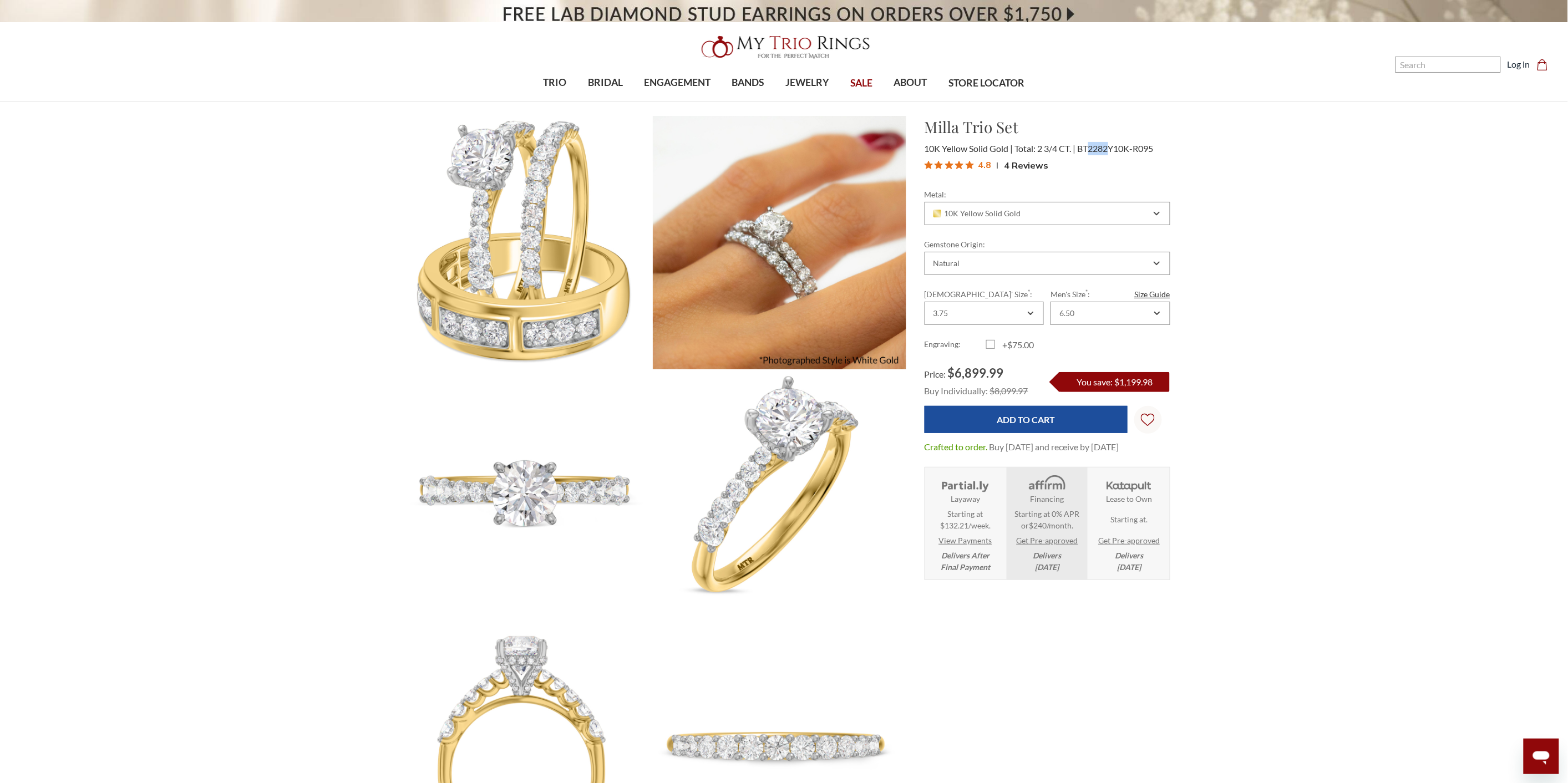
drag, startPoint x: 1089, startPoint y: 147, endPoint x: 1111, endPoint y: 147, distance: 22.0
click at [1111, 147] on span "BT2282Y10K-R095" at bounding box center [1116, 149] width 76 height 11
copy span "2282"
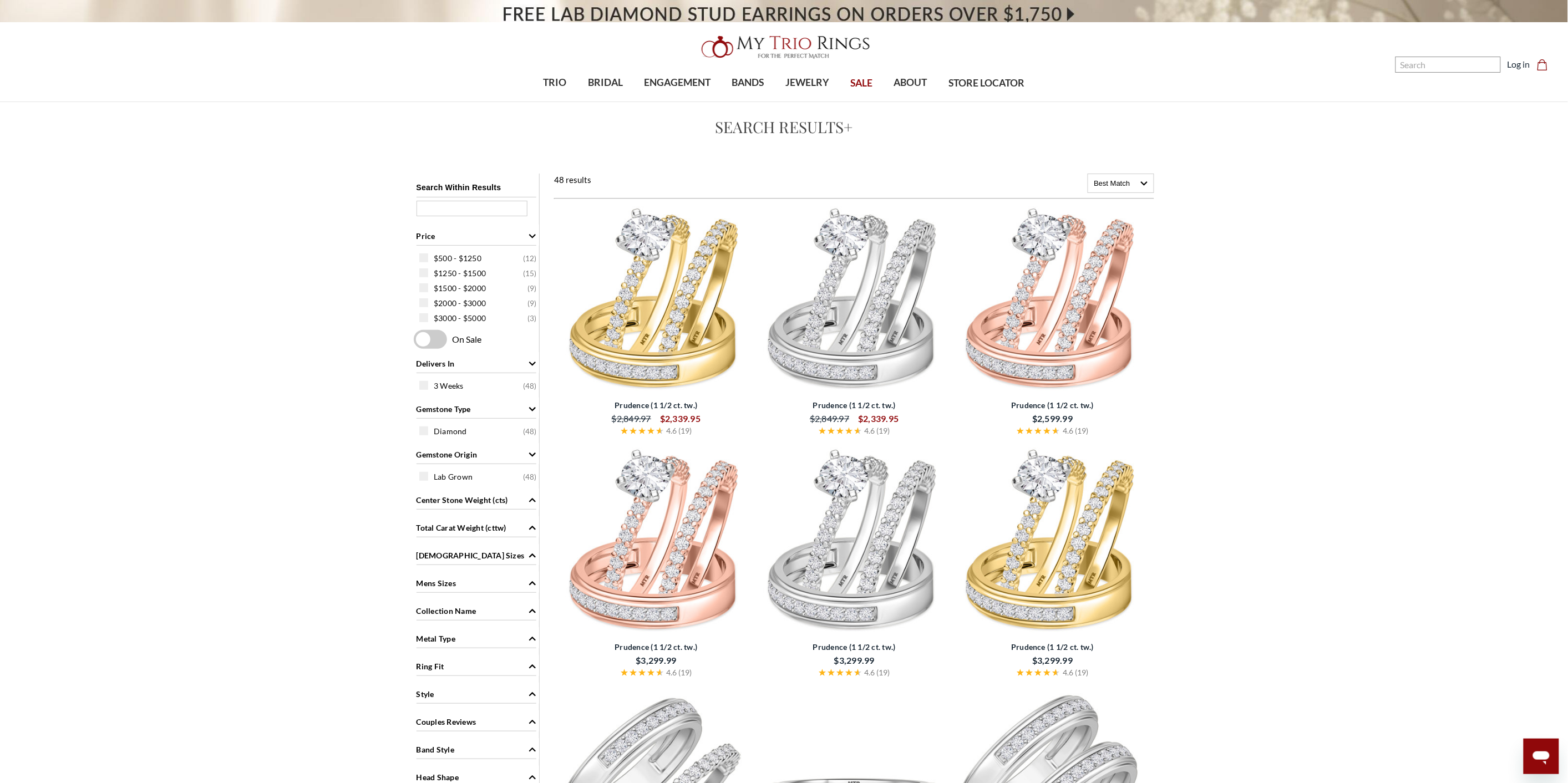
click at [678, 345] on img at bounding box center [656, 301] width 189 height 189
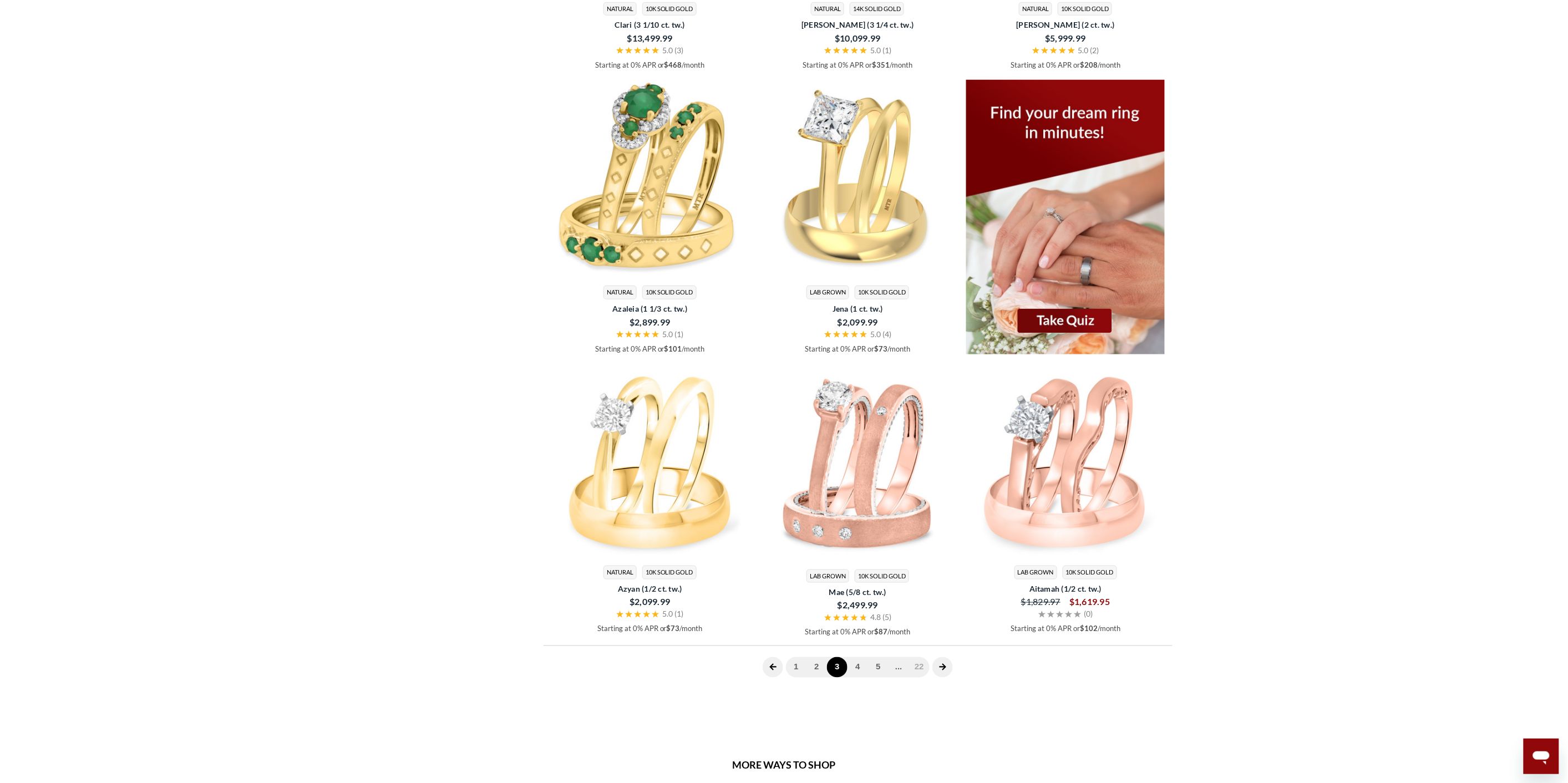
scroll to position [2921, 0]
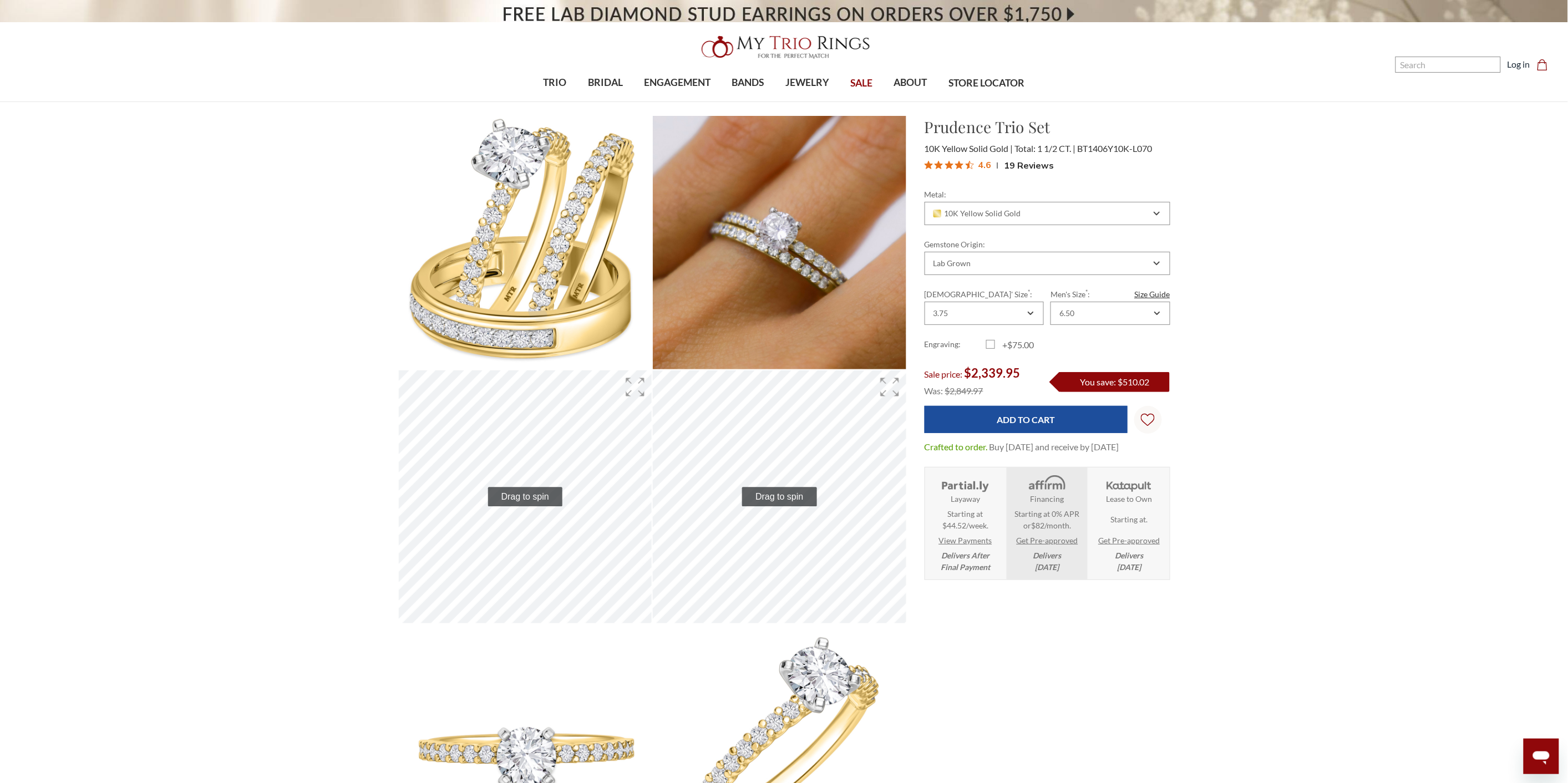
scroll to position [491, 763]
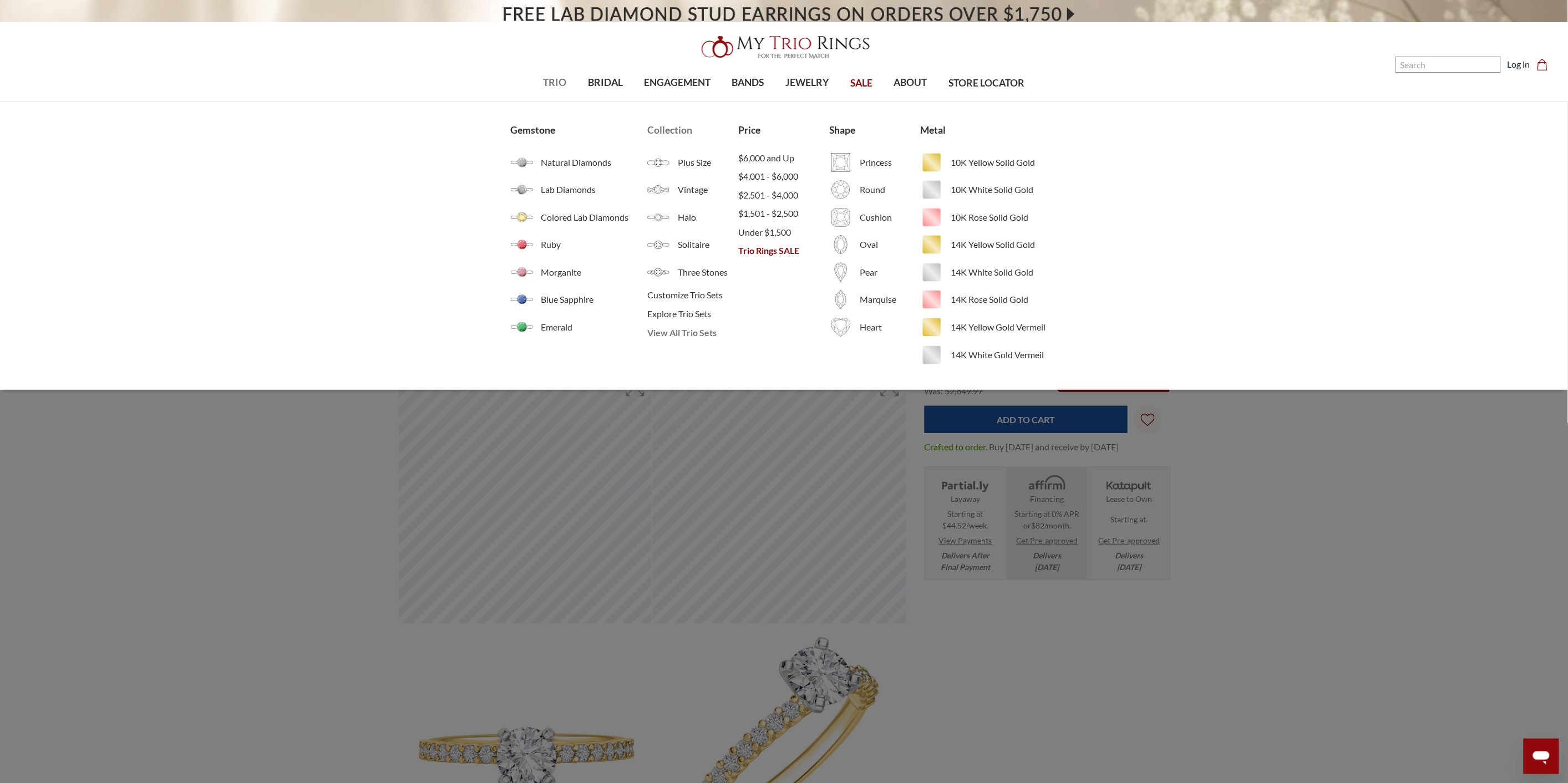
click at [676, 330] on span "View All Trio Sets" at bounding box center [692, 332] width 91 height 13
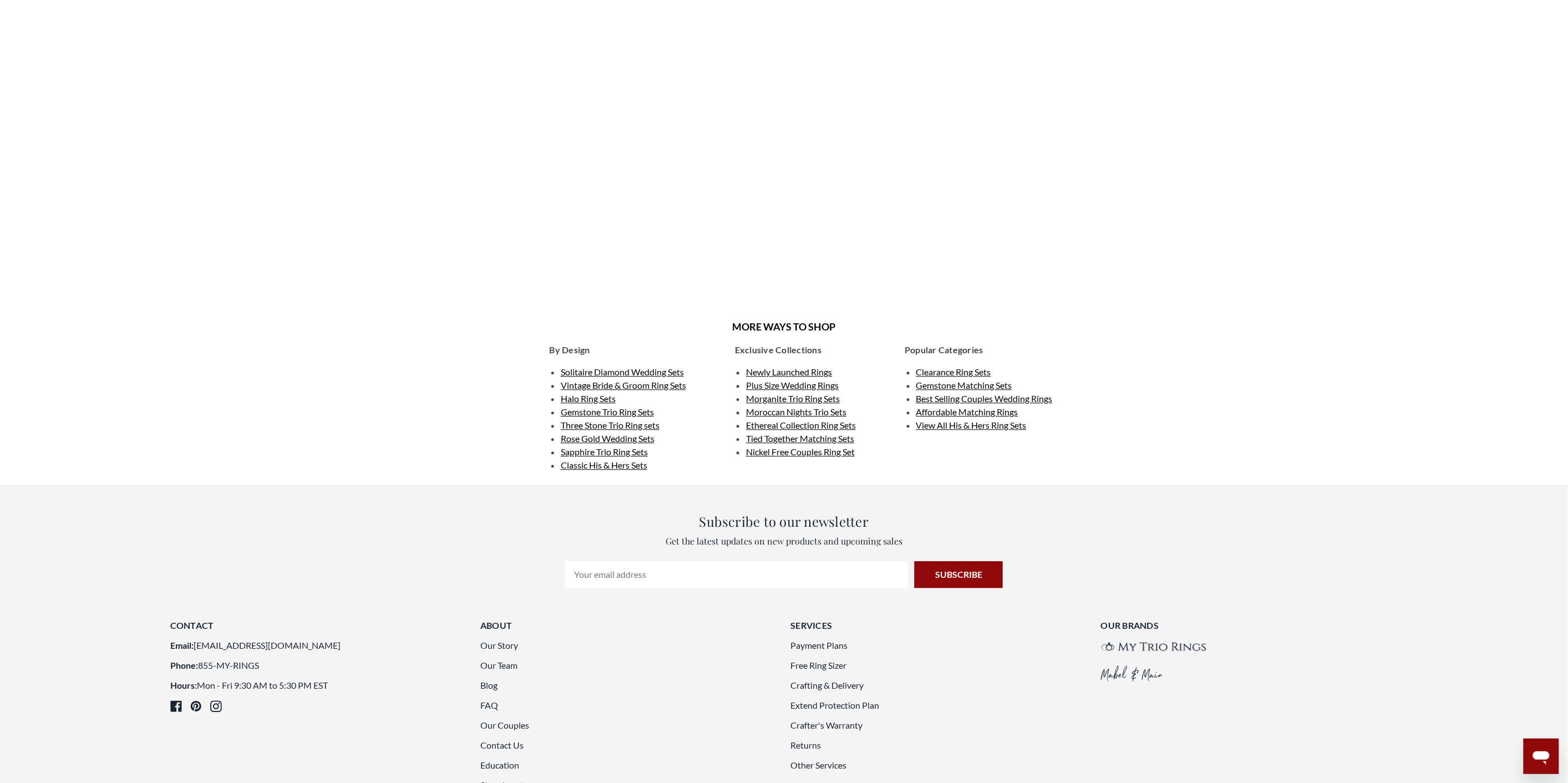
scroll to position [493, 0]
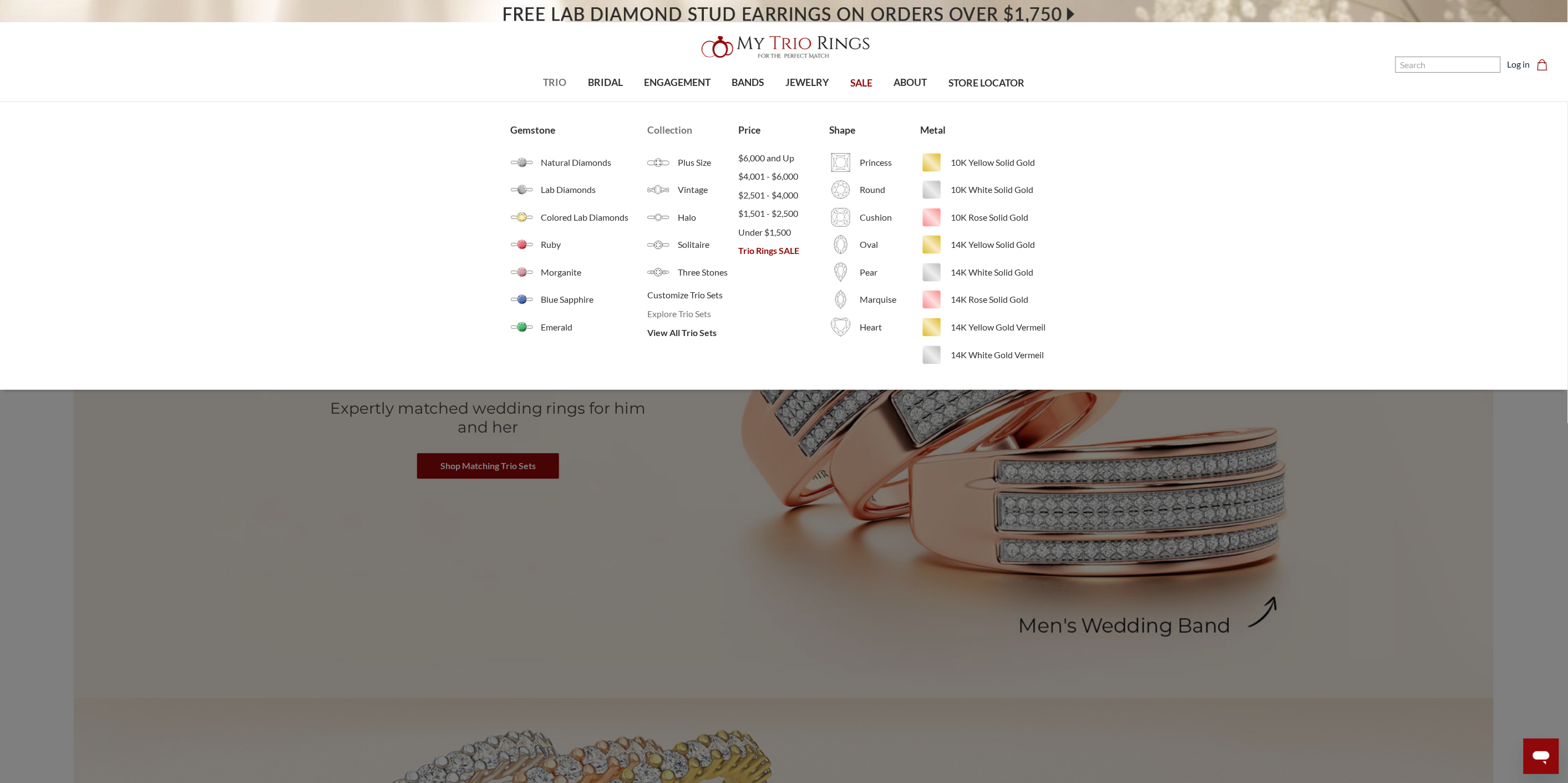
click at [680, 320] on span "Explore Trio Sets" at bounding box center [692, 313] width 91 height 13
click at [682, 327] on span "View All Trio Sets" at bounding box center [692, 332] width 91 height 13
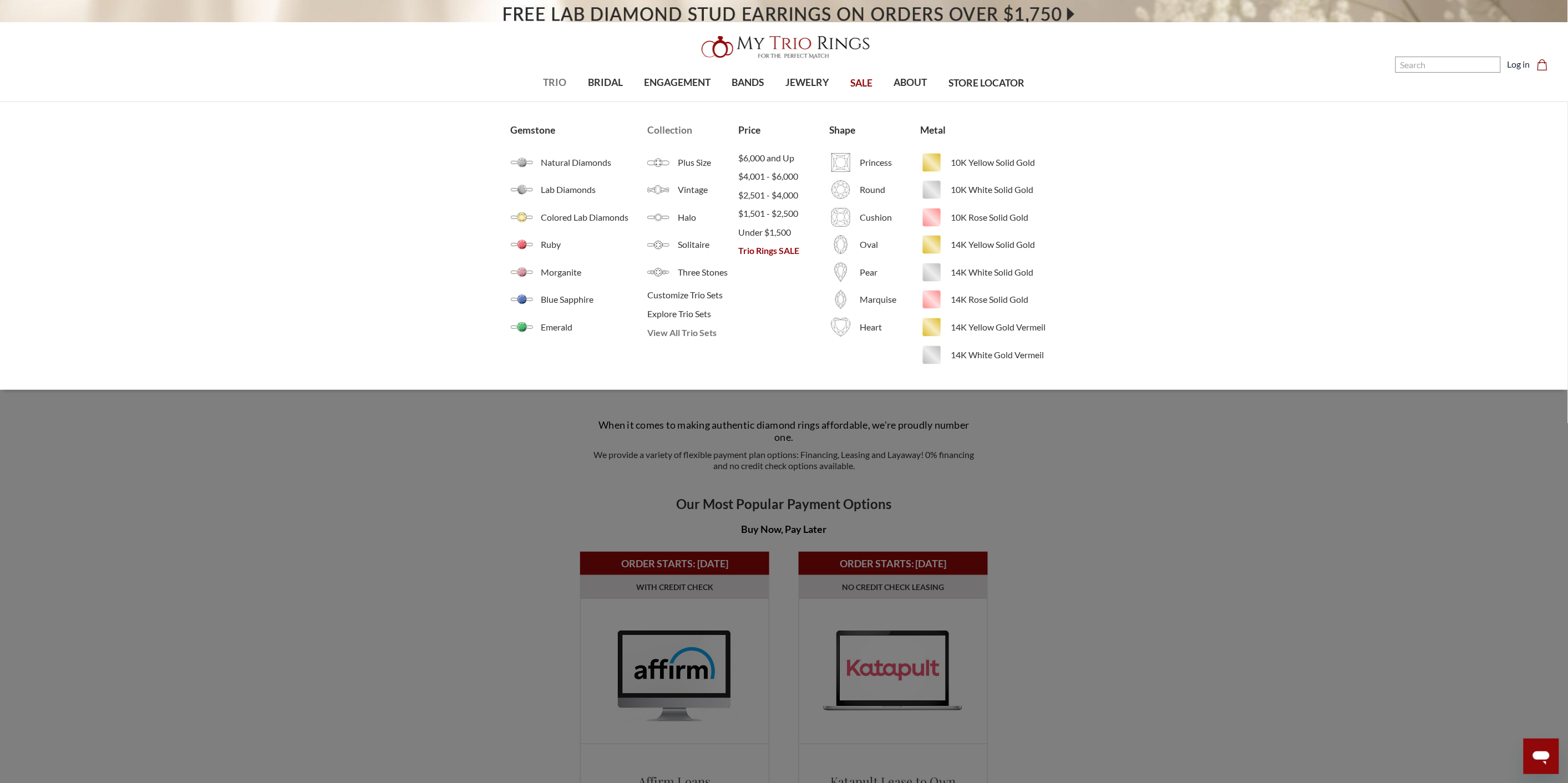
click at [688, 335] on span "View All Trio Sets" at bounding box center [692, 332] width 91 height 13
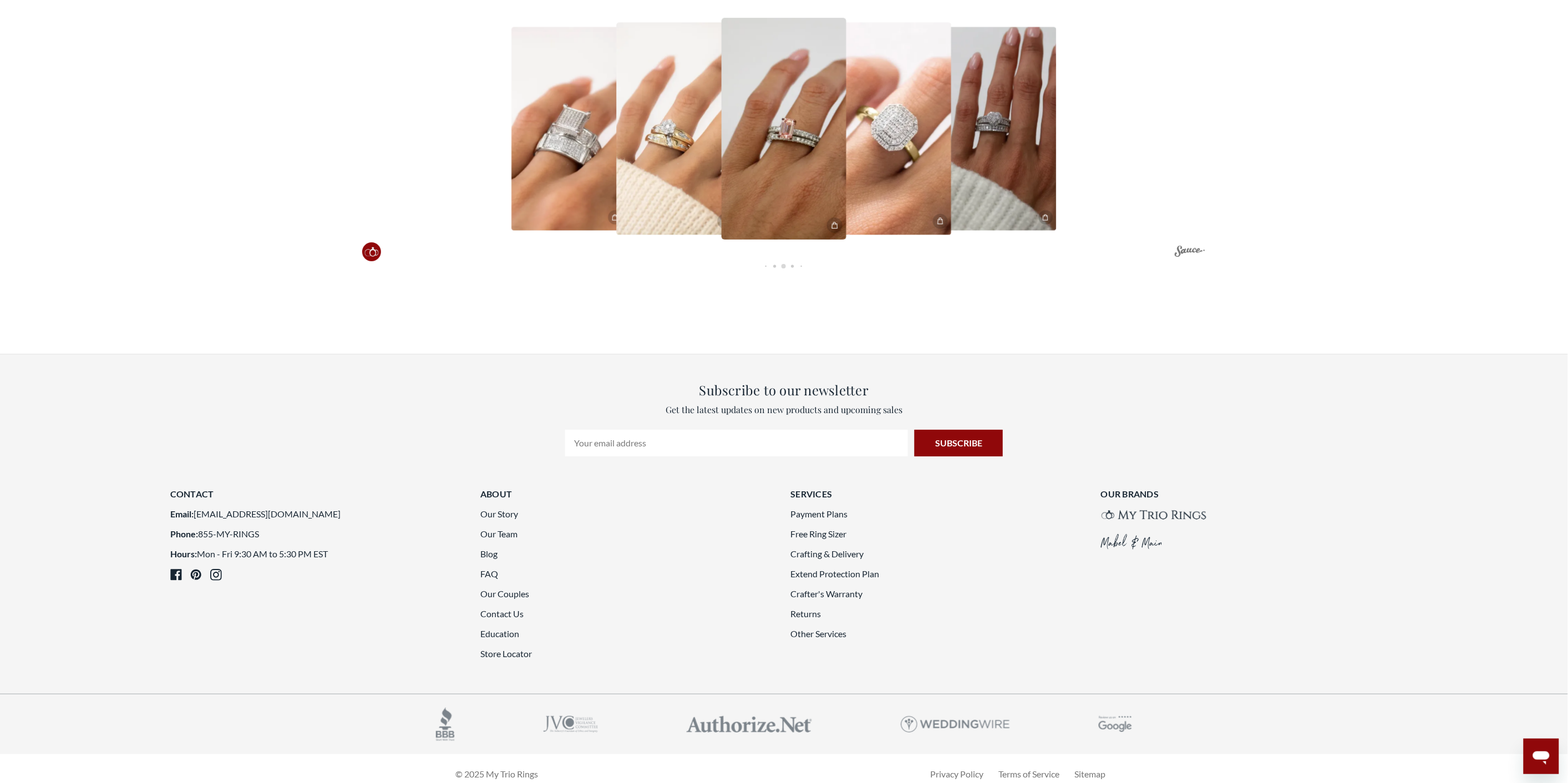
scroll to position [3242, 0]
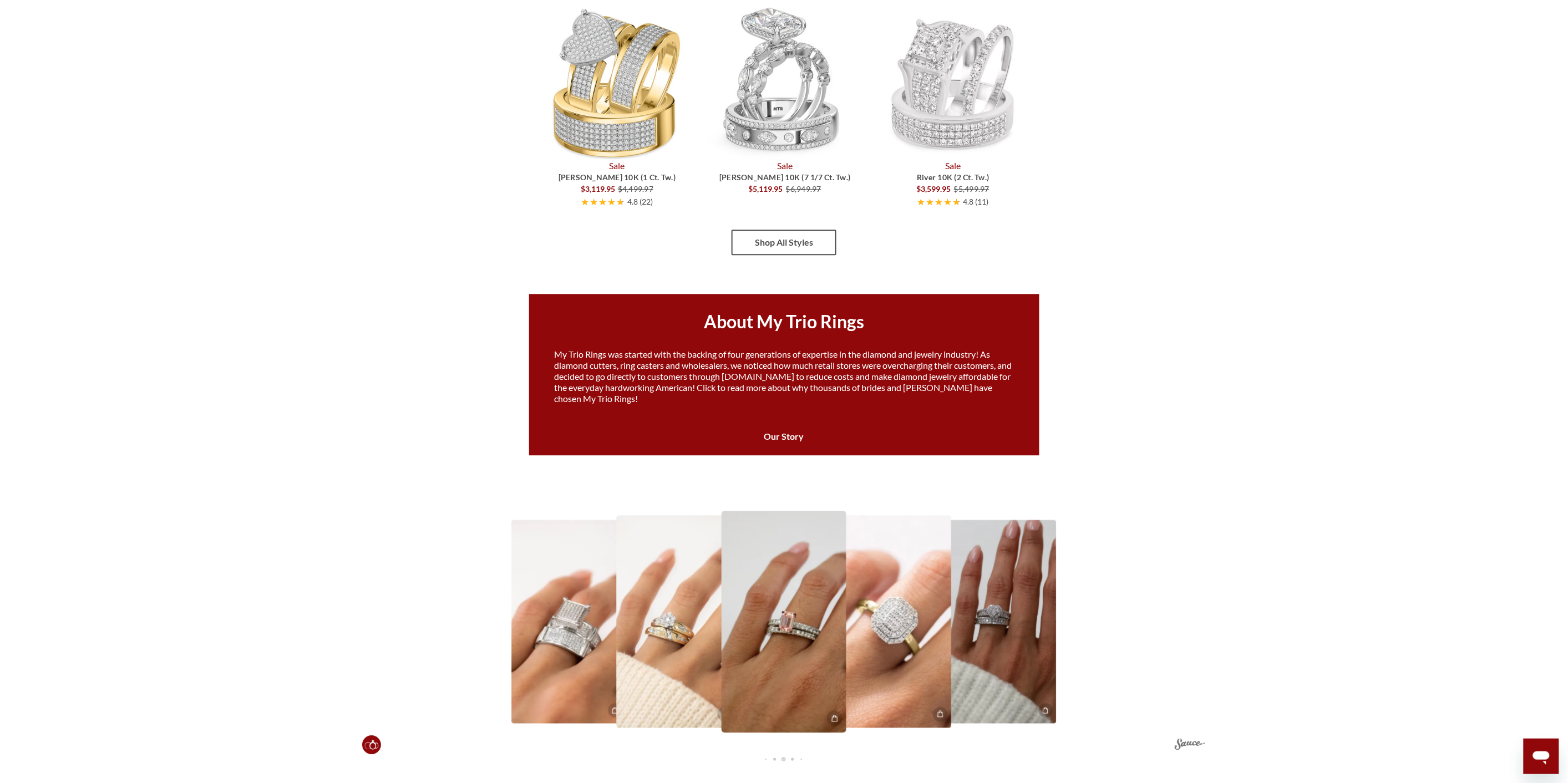
click at [805, 229] on link "Shop All Styles" at bounding box center [783, 242] width 104 height 25
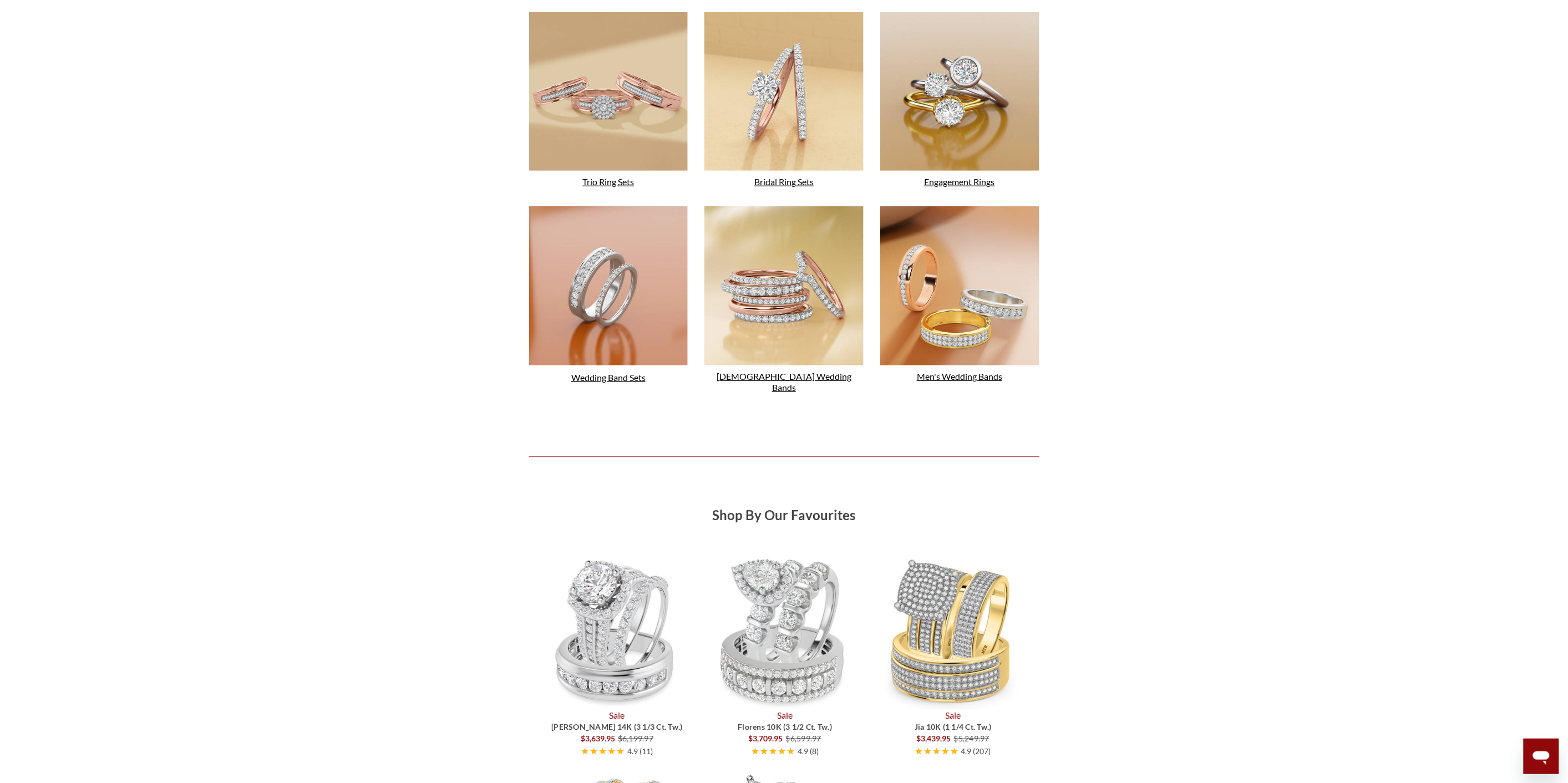
scroll to position [1763, 0]
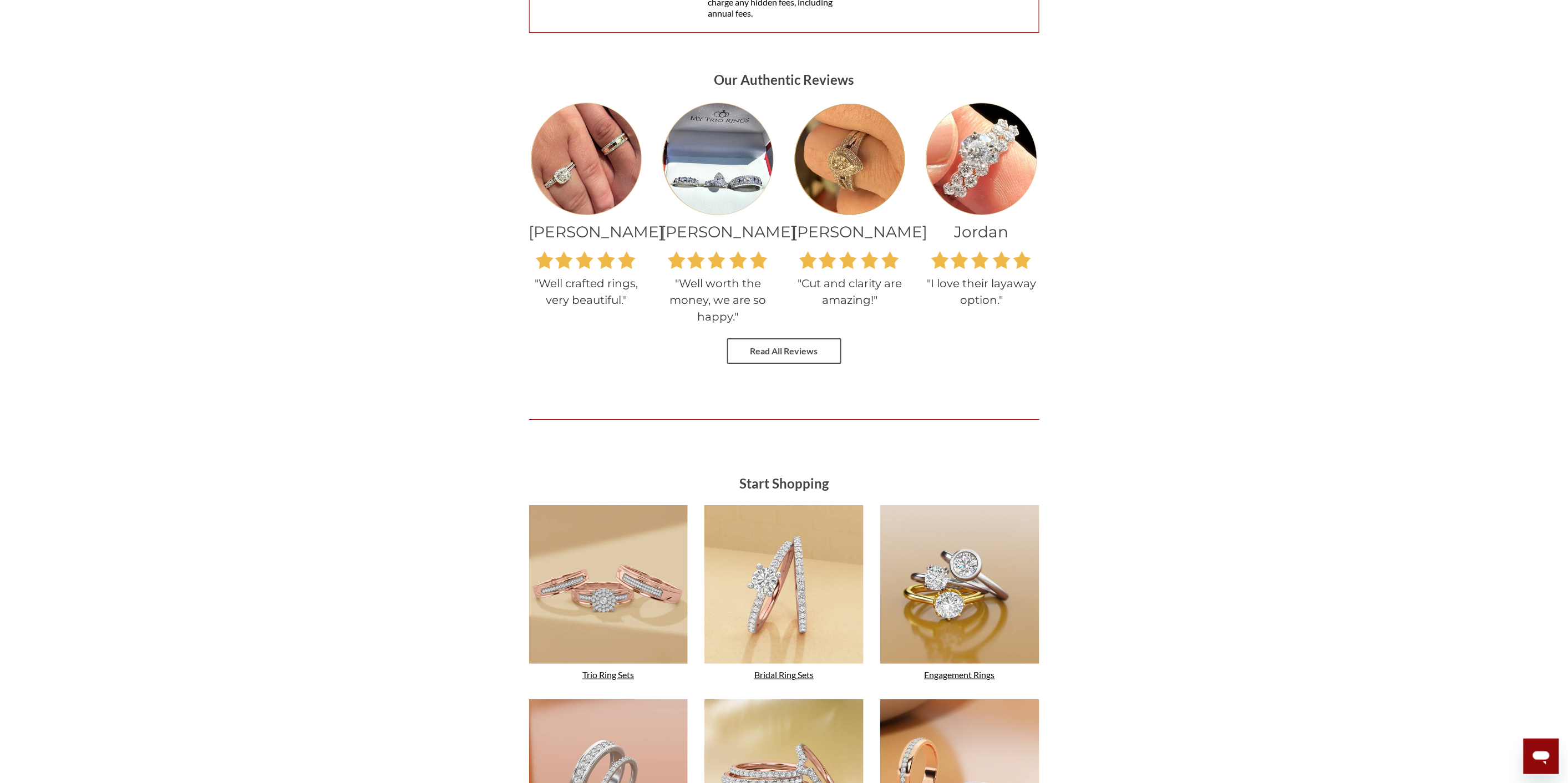
click at [818, 339] on link "Read All Reviews" at bounding box center [784, 351] width 114 height 25
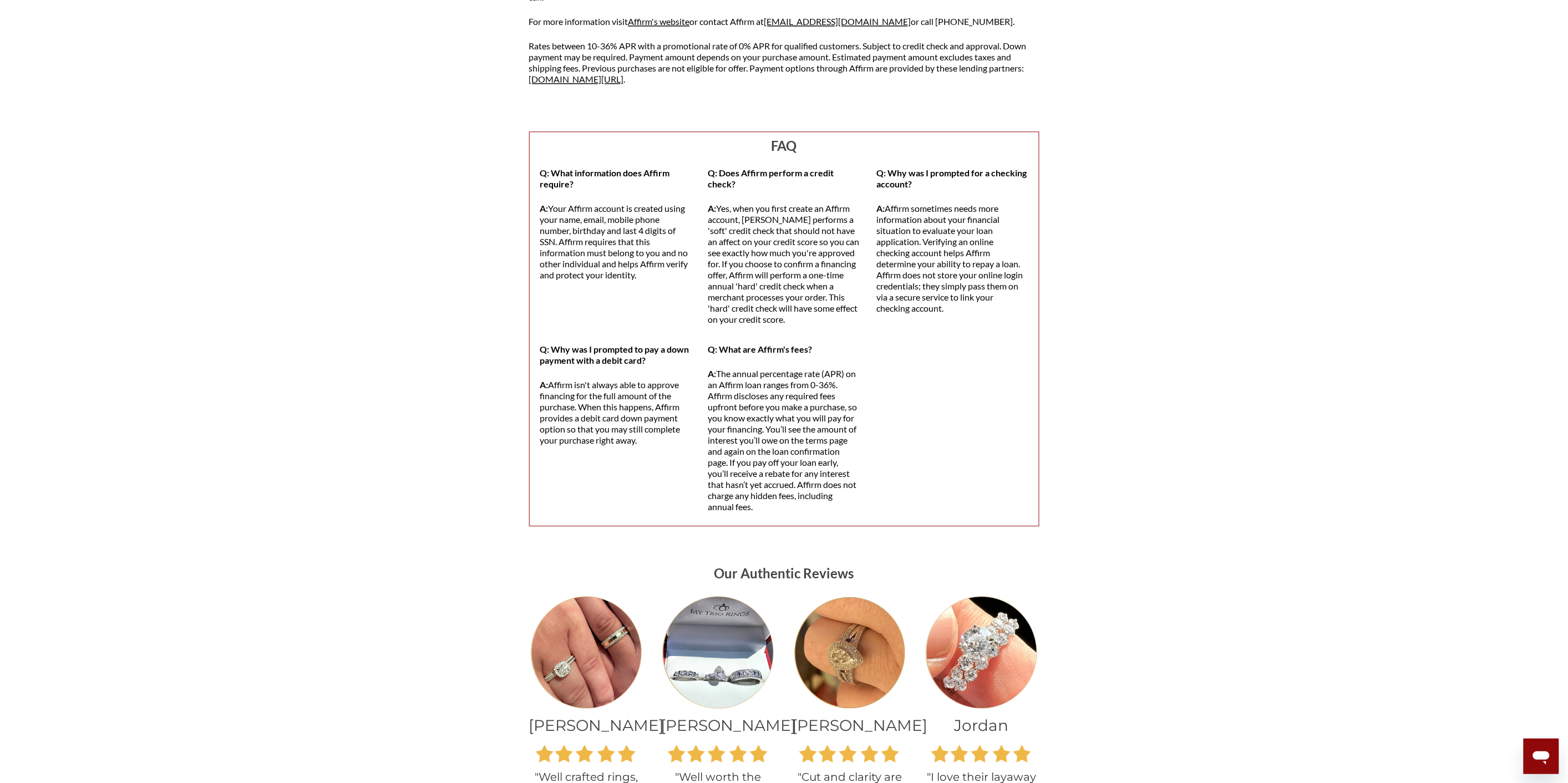
scroll to position [778, 0]
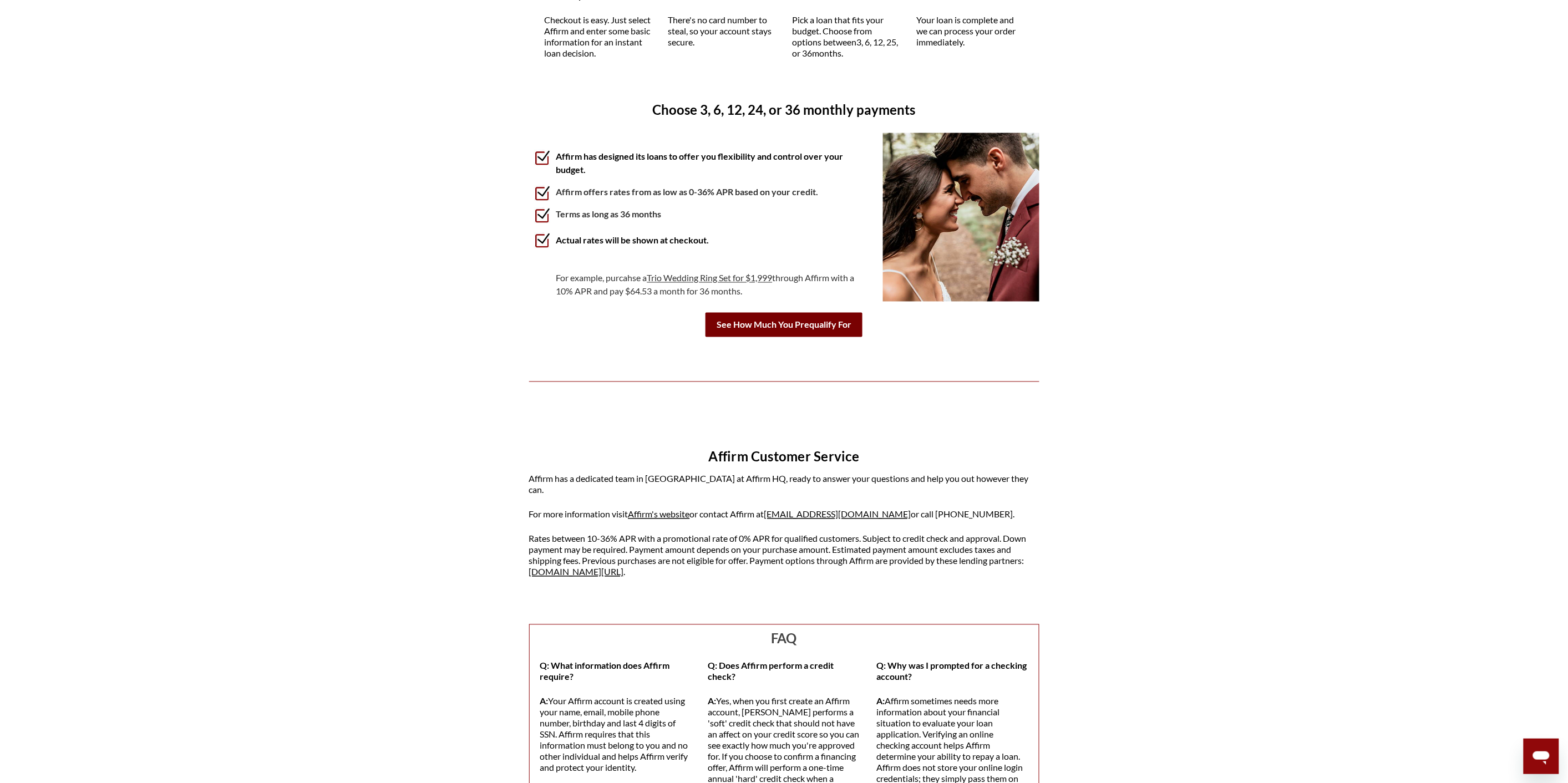
click at [824, 325] on b "See How Much You Prequalify For" at bounding box center [784, 325] width 157 height 24
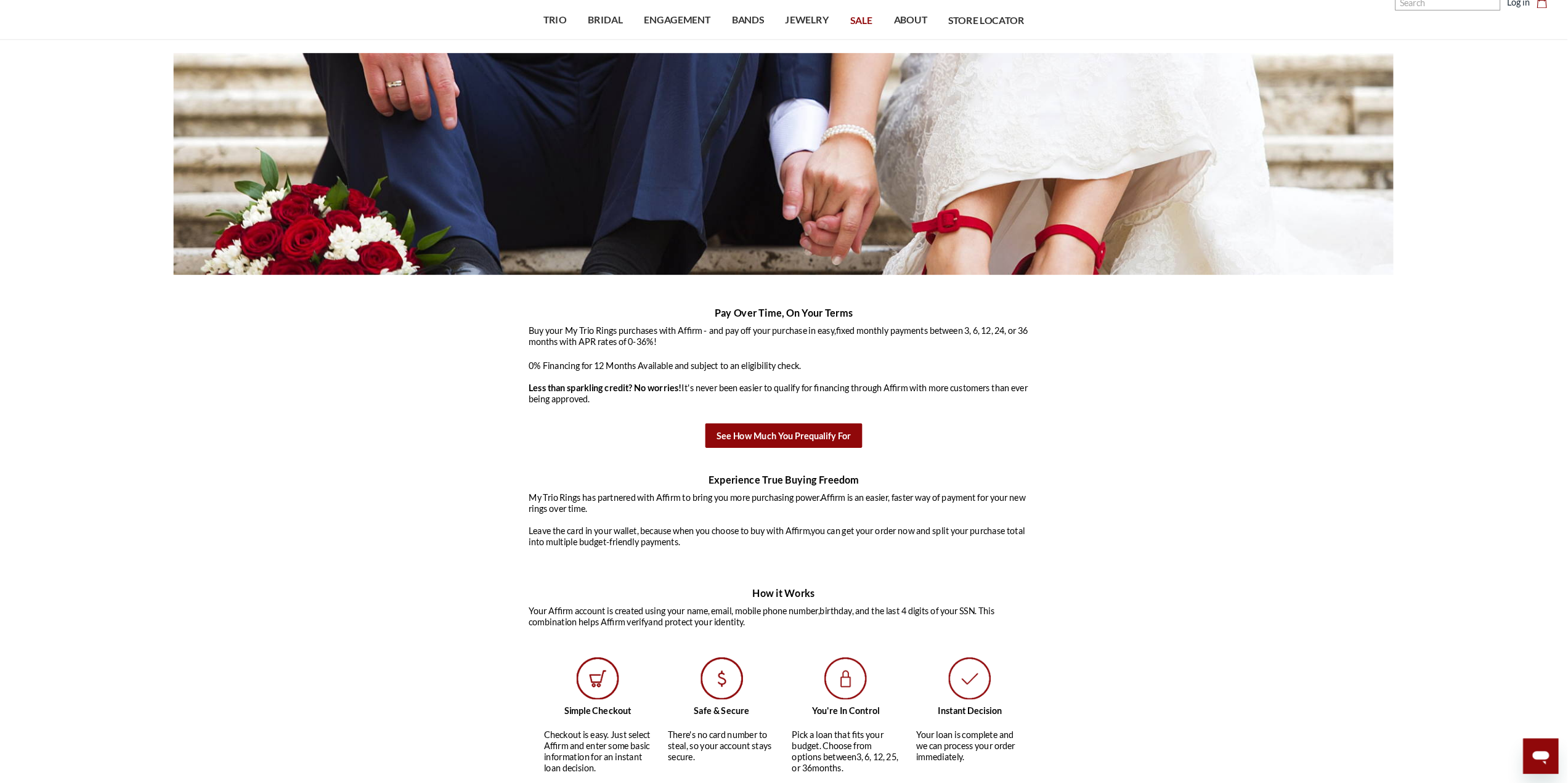
scroll to position [0, 0]
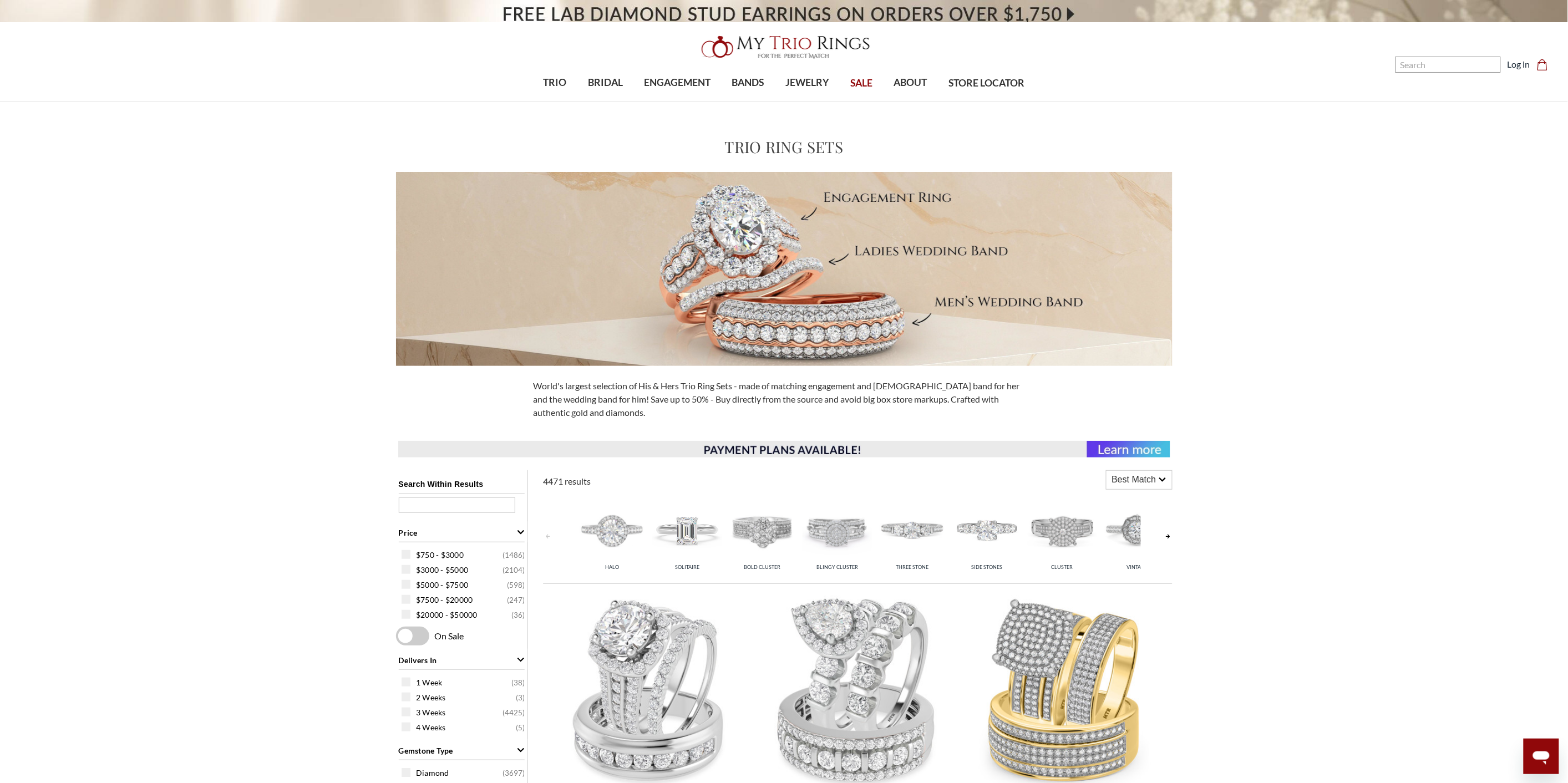
click at [651, 699] on img at bounding box center [650, 690] width 199 height 199
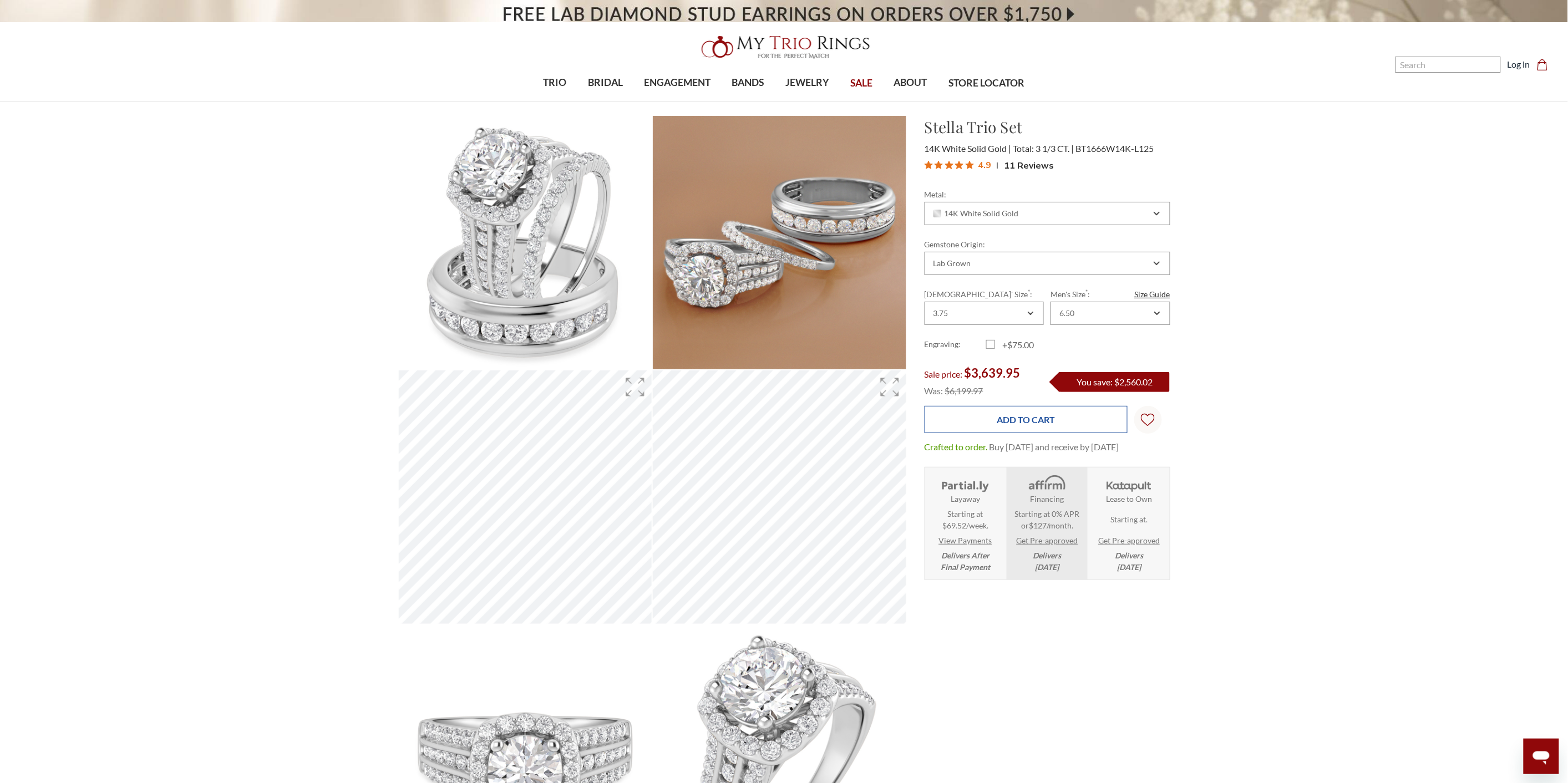
click at [1055, 415] on input "Add to Cart" at bounding box center [1026, 419] width 203 height 27
click at [1034, 418] on input "Add to Cart" at bounding box center [1026, 419] width 203 height 27
type input "Adding to cart…"
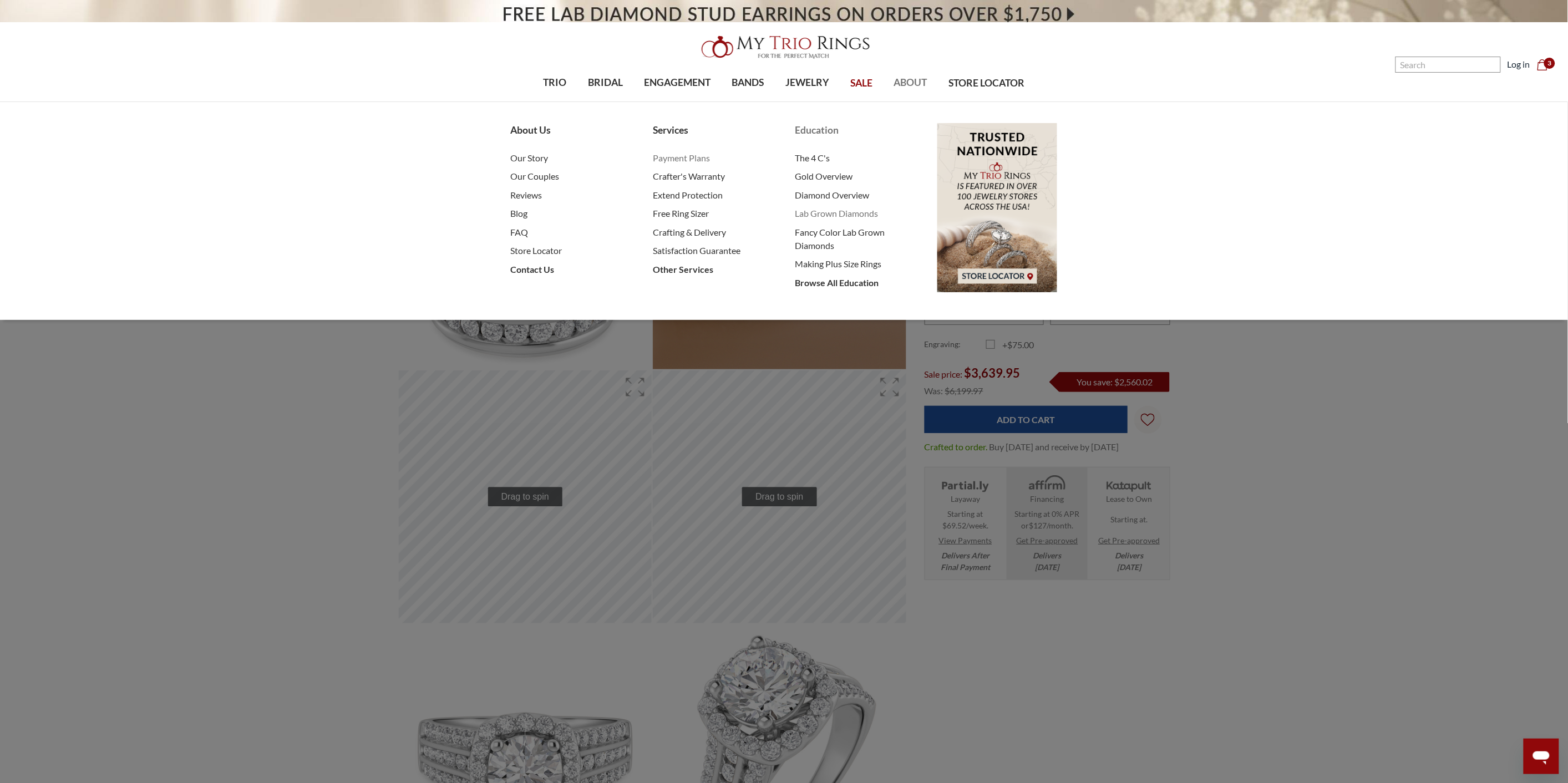
drag, startPoint x: 696, startPoint y: 156, endPoint x: 876, endPoint y: 219, distance: 190.7
click at [696, 156] on span "Payment Plans" at bounding box center [712, 158] width 120 height 13
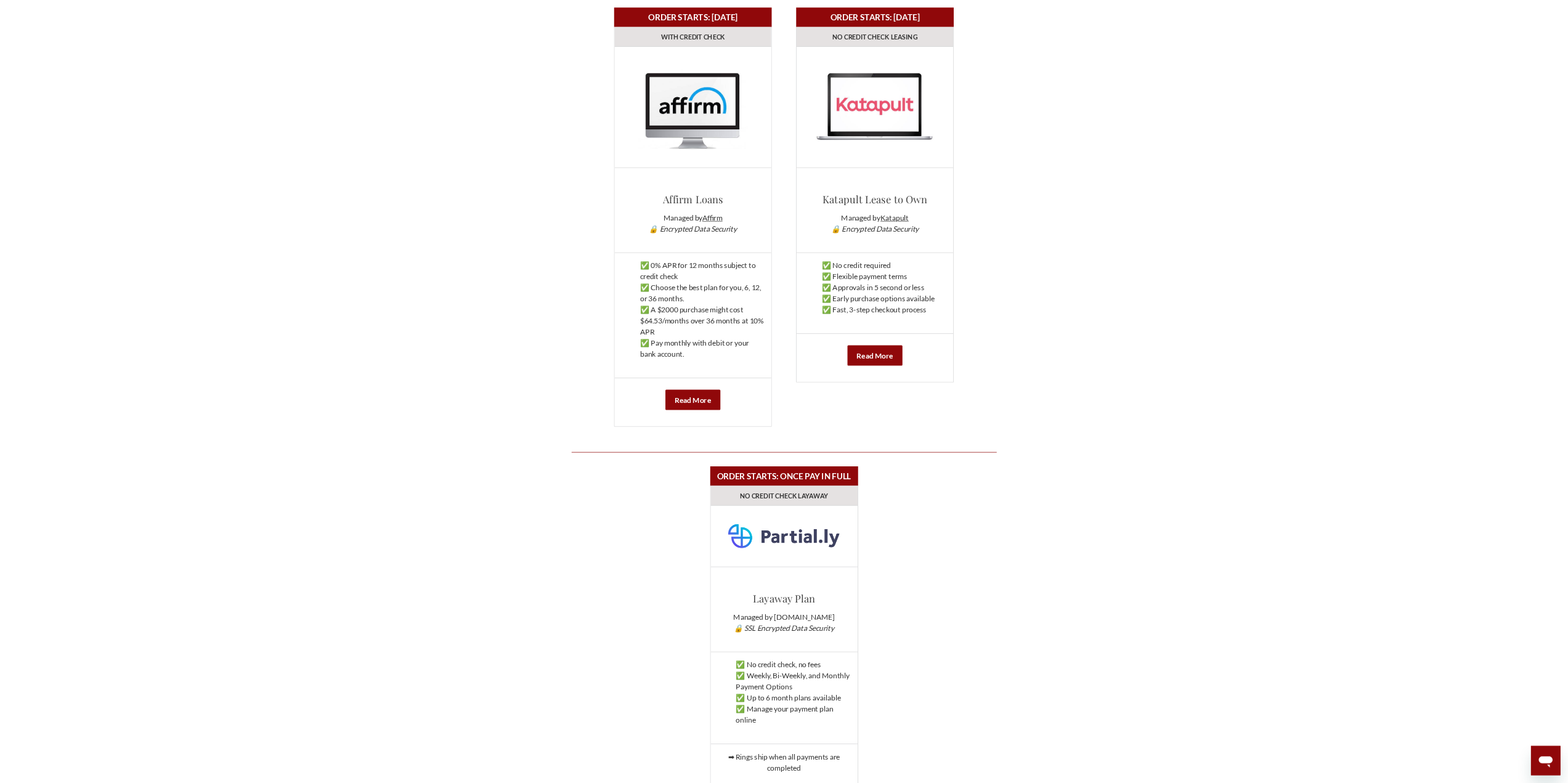
scroll to position [603, 0]
